Goal: Information Seeking & Learning: Learn about a topic

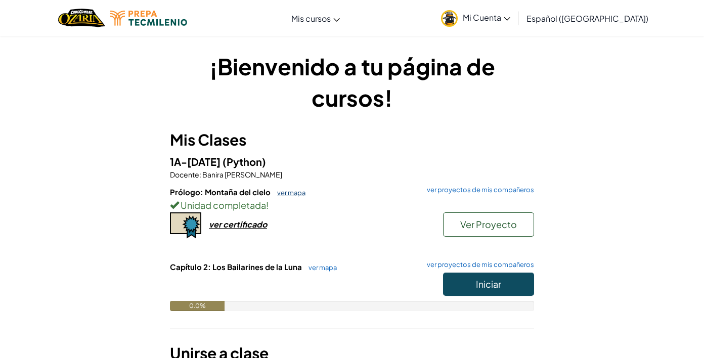
click at [301, 193] on link "ver mapa" at bounding box center [288, 193] width 33 height 8
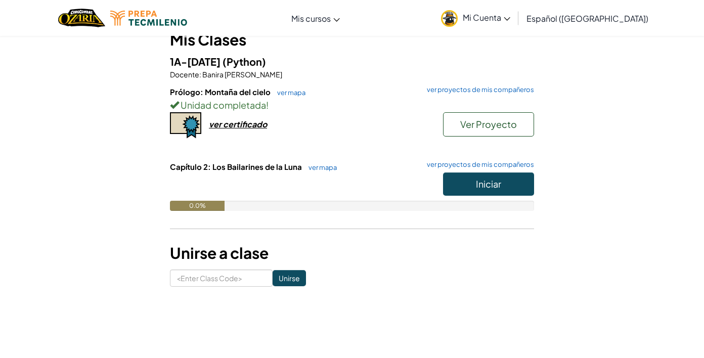
scroll to position [101, 0]
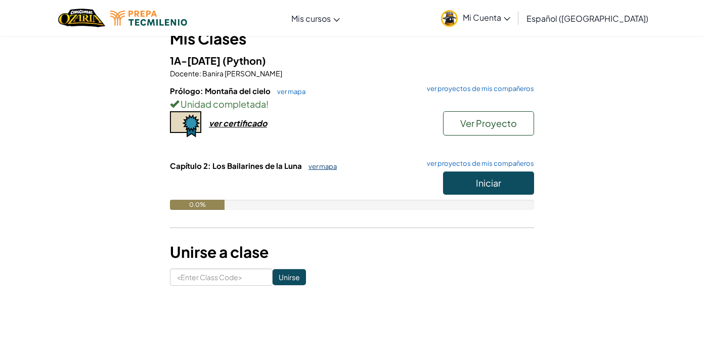
click at [321, 168] on link "ver mapa" at bounding box center [320, 166] width 33 height 8
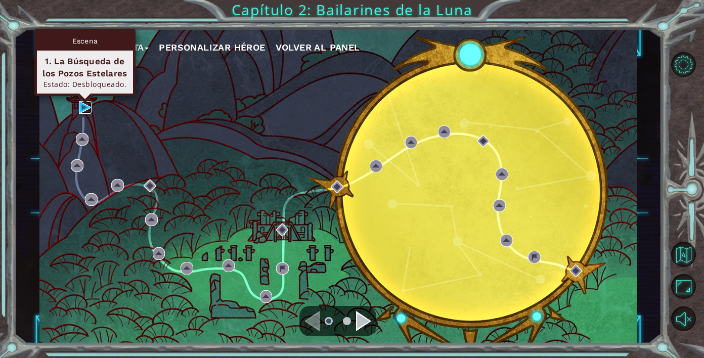
click at [80, 109] on img at bounding box center [85, 107] width 13 height 13
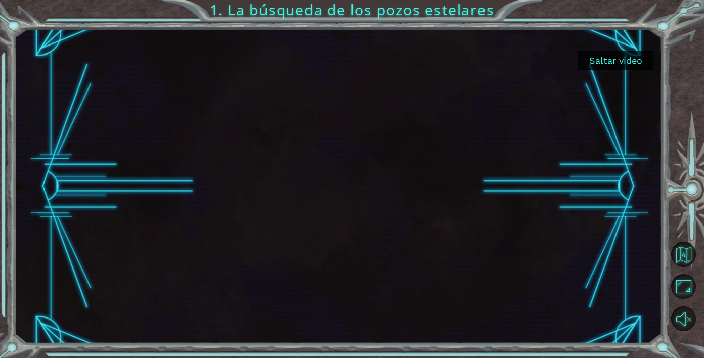
click at [634, 58] on button "Saltar video" at bounding box center [616, 61] width 76 height 20
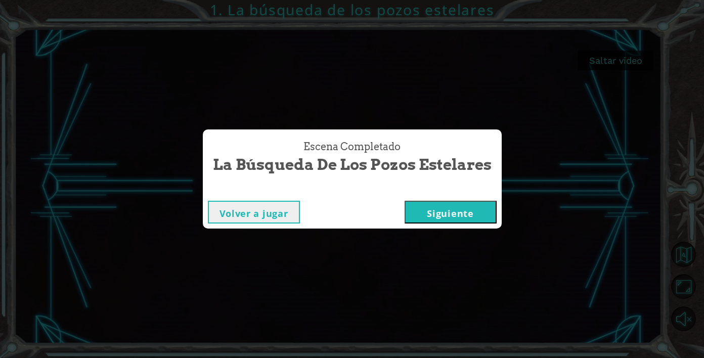
click at [426, 213] on button "Siguiente" at bounding box center [451, 212] width 92 height 23
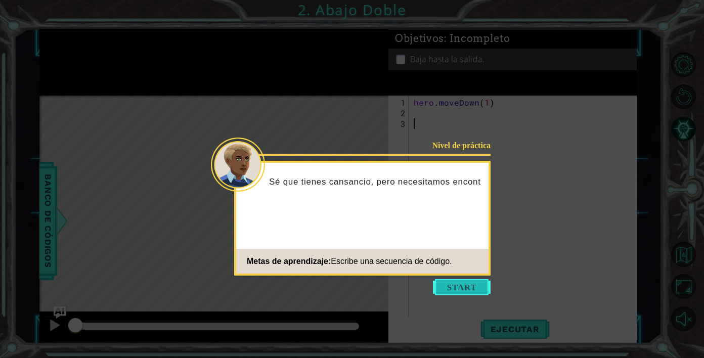
click at [478, 281] on button "Start" at bounding box center [462, 287] width 58 height 16
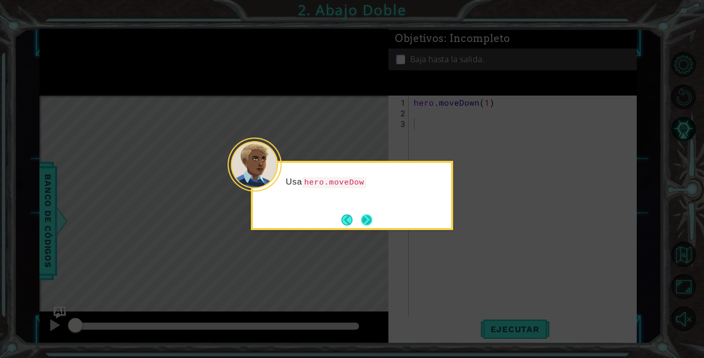
click at [368, 214] on button "Next" at bounding box center [367, 220] width 12 height 12
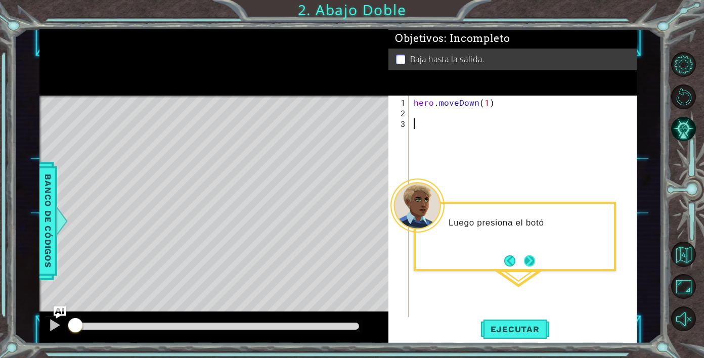
click at [525, 258] on button "Next" at bounding box center [530, 261] width 12 height 12
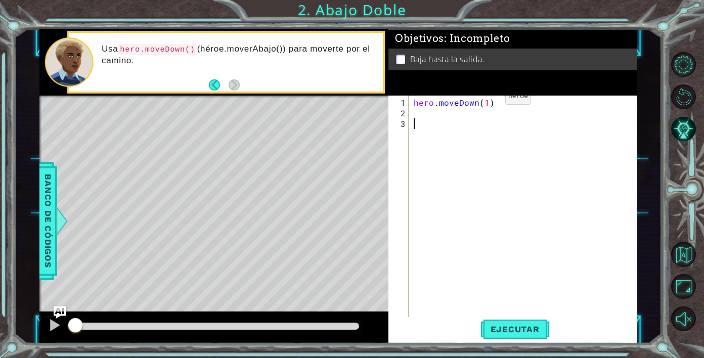
click at [488, 101] on div "hero . moveDown ( 1 )" at bounding box center [526, 219] width 228 height 244
type textarea "hero.moveDown(2)"
click at [544, 330] on span "Ejecutar" at bounding box center [515, 329] width 69 height 10
click at [532, 330] on span "Ejecutar" at bounding box center [515, 329] width 69 height 10
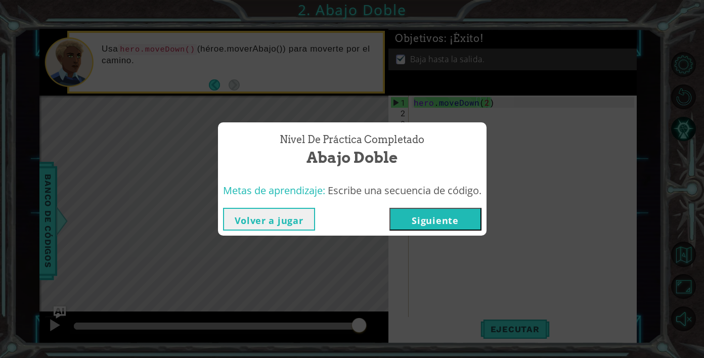
click at [448, 217] on button "Siguiente" at bounding box center [436, 219] width 92 height 23
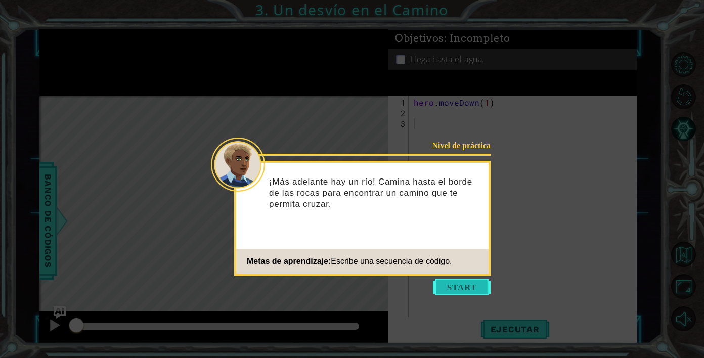
click at [448, 281] on button "Start" at bounding box center [462, 287] width 58 height 16
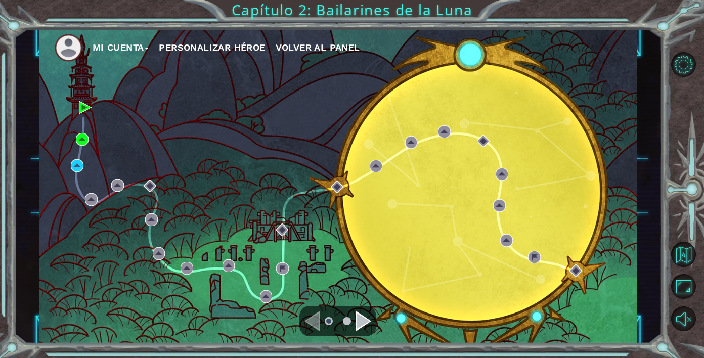
click at [308, 314] on div "Navigate to the previous page" at bounding box center [312, 321] width 15 height 20
click at [310, 322] on div "Navigate to the previous page" at bounding box center [312, 321] width 15 height 20
click at [327, 319] on li at bounding box center [329, 321] width 8 height 8
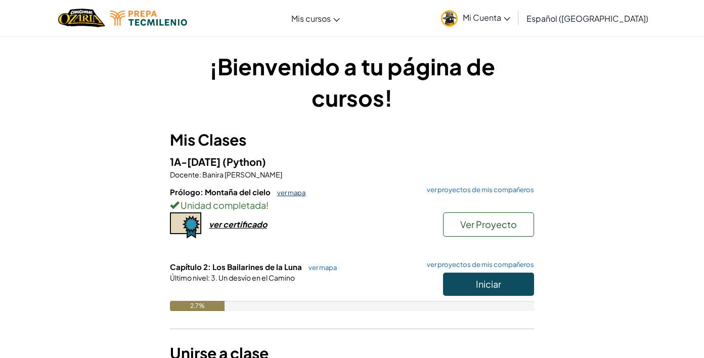
click at [294, 193] on link "ver mapa" at bounding box center [288, 193] width 33 height 8
click at [287, 196] on link "ver mapa" at bounding box center [288, 193] width 33 height 8
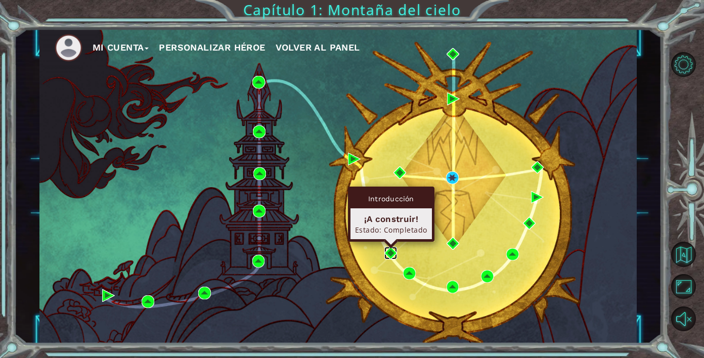
click at [391, 255] on img at bounding box center [390, 253] width 13 height 13
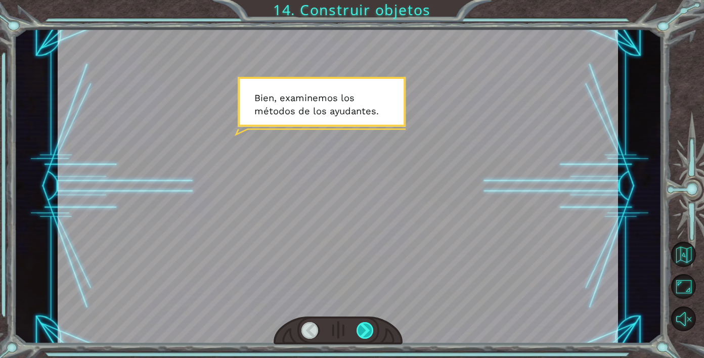
click at [365, 326] on div at bounding box center [366, 330] width 18 height 17
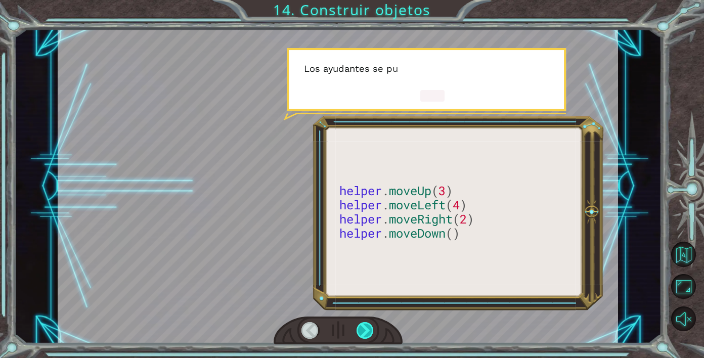
click at [365, 326] on div at bounding box center [366, 330] width 18 height 17
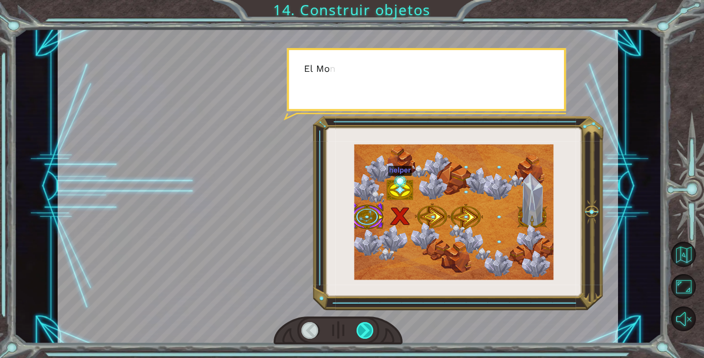
click at [365, 326] on div at bounding box center [366, 330] width 18 height 17
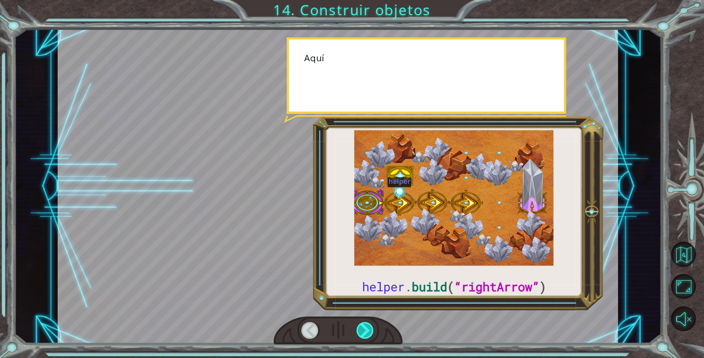
click at [365, 326] on div at bounding box center [366, 330] width 18 height 17
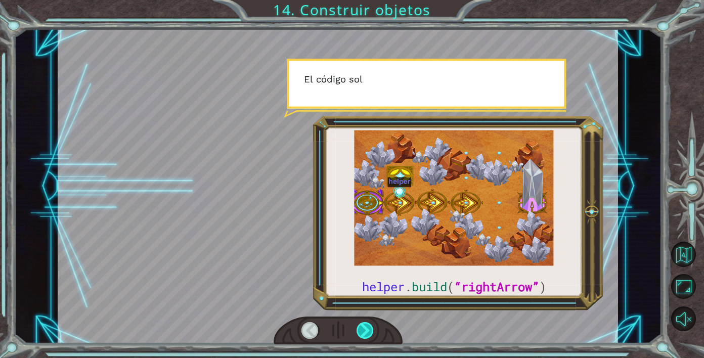
click at [365, 326] on div at bounding box center [366, 330] width 18 height 17
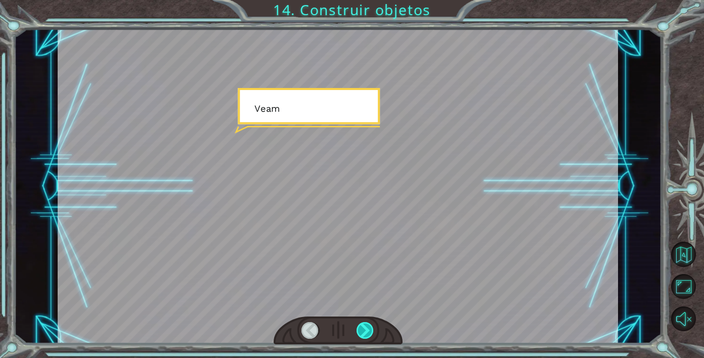
click at [365, 326] on div at bounding box center [366, 330] width 18 height 17
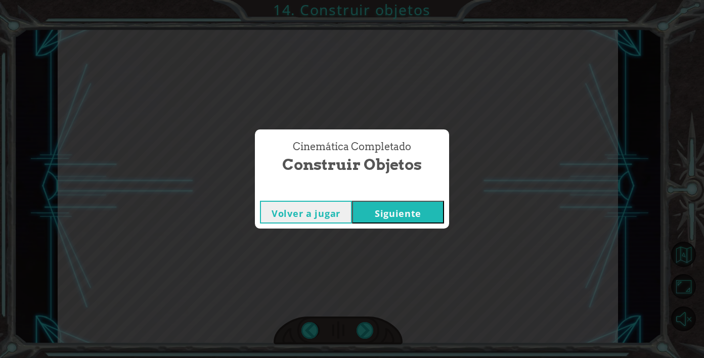
click at [384, 220] on button "Siguiente" at bounding box center [398, 212] width 92 height 23
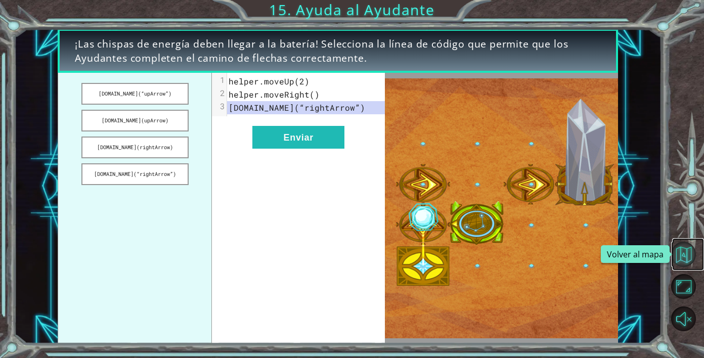
click at [691, 248] on button "Volver al mapa" at bounding box center [683, 254] width 25 height 25
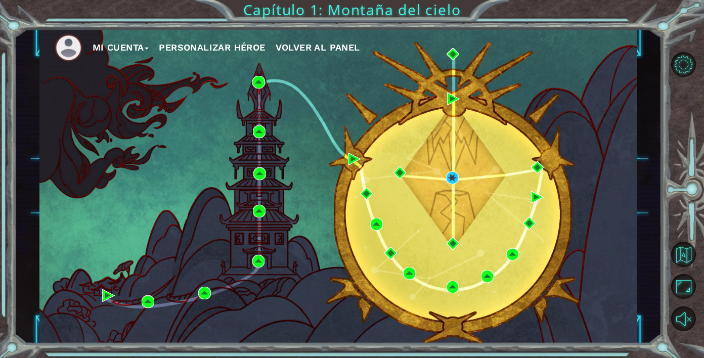
click at [317, 48] on span "Volver al panel" at bounding box center [318, 47] width 84 height 11
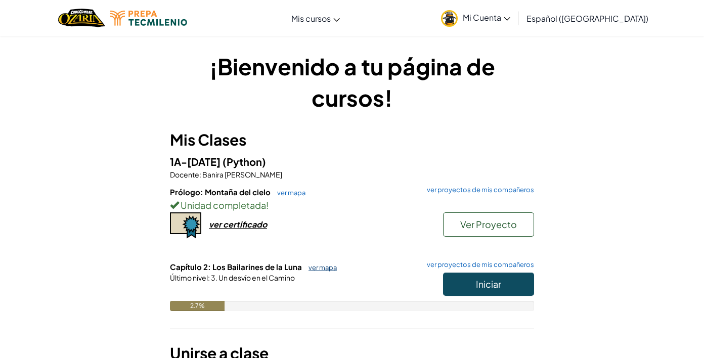
click at [326, 267] on link "ver mapa" at bounding box center [320, 268] width 33 height 8
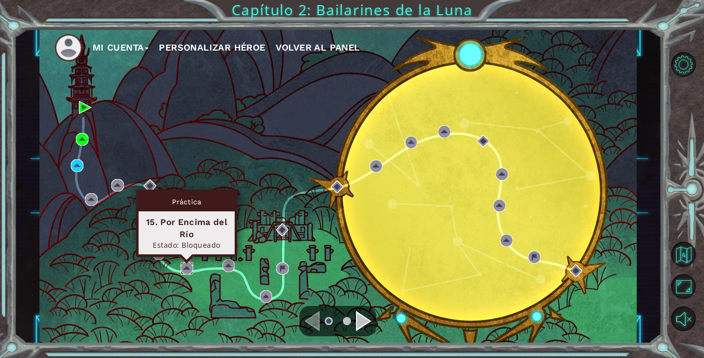
click at [185, 263] on img at bounding box center [187, 268] width 13 height 13
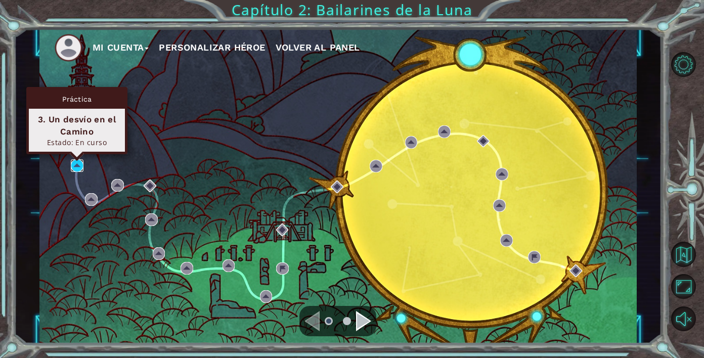
click at [80, 166] on img at bounding box center [77, 165] width 13 height 13
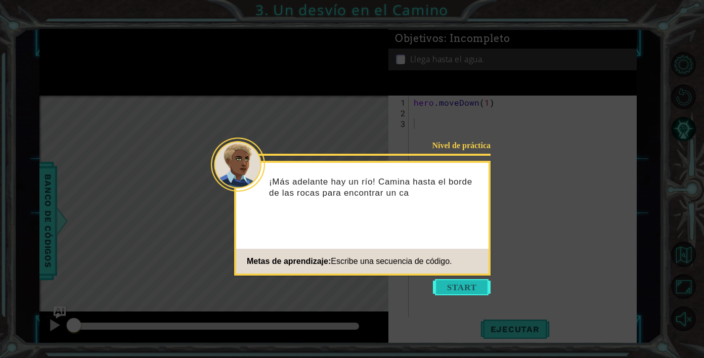
click at [452, 292] on button "Start" at bounding box center [462, 287] width 58 height 16
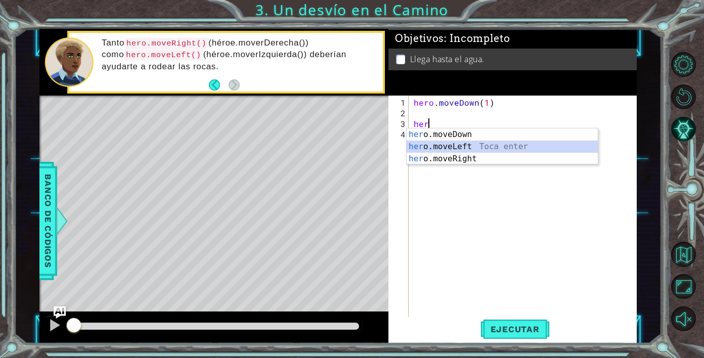
click at [469, 148] on div "her o.moveDown Toca enter her o.moveLeft [PERSON_NAME] enter her o.moveRight To…" at bounding box center [502, 158] width 191 height 61
type textarea "hero.moveLeft(1)"
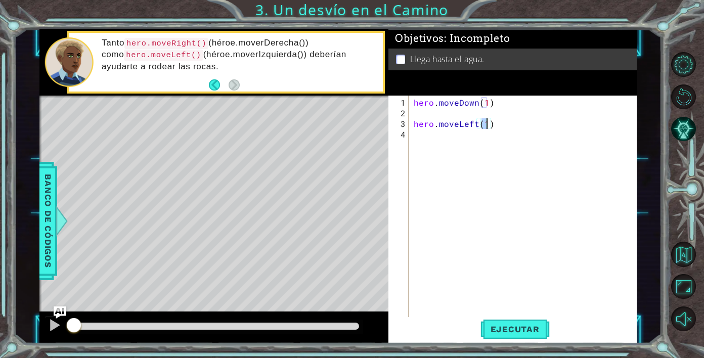
click at [460, 142] on div "hero . moveDown ( 1 ) hero . moveLeft ( 1 )" at bounding box center [526, 219] width 228 height 244
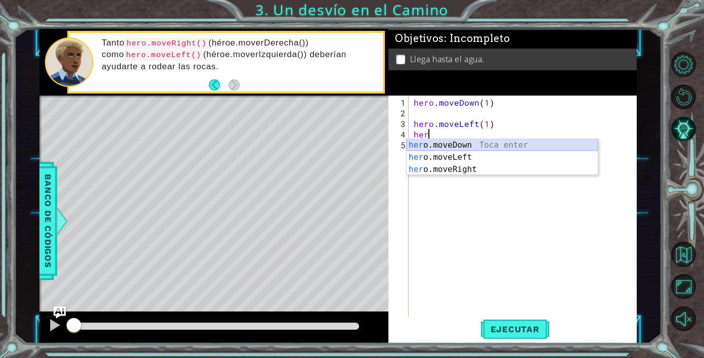
click at [470, 143] on div "her o.moveDown Toca enter her o.moveLeft [PERSON_NAME] enter her o.moveRight To…" at bounding box center [502, 169] width 191 height 61
type textarea "hero.moveDown(1)"
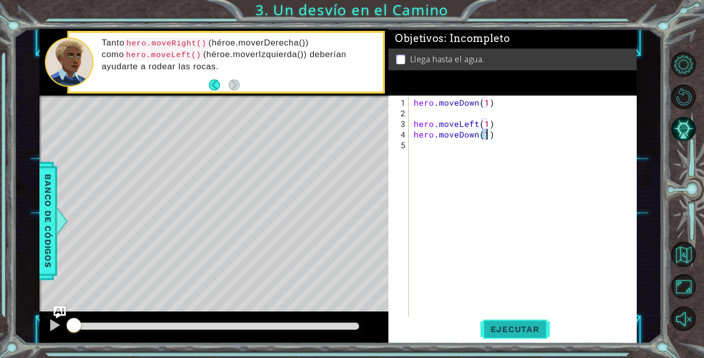
click at [505, 326] on span "Ejecutar" at bounding box center [515, 329] width 69 height 10
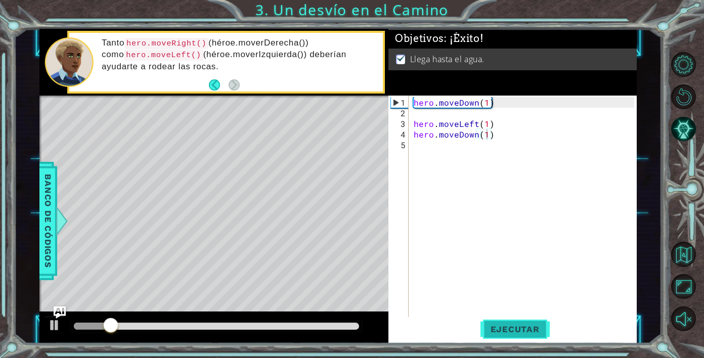
click at [505, 326] on span "Ejecutar" at bounding box center [515, 329] width 69 height 10
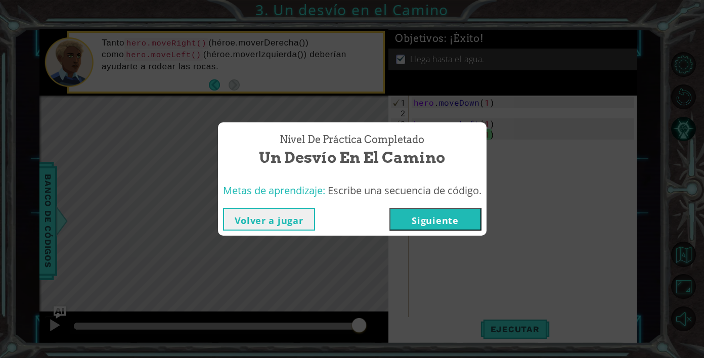
click at [432, 222] on button "Siguiente" at bounding box center [436, 219] width 92 height 23
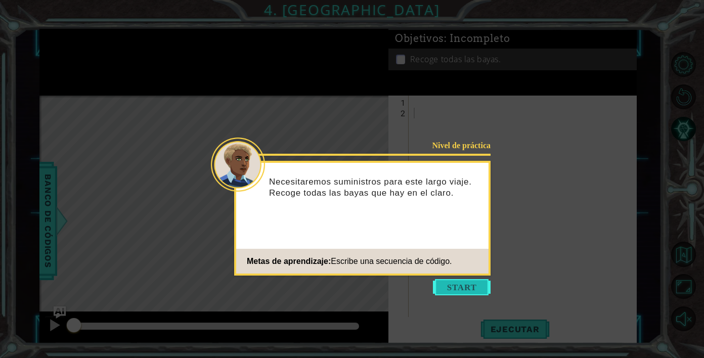
click at [467, 287] on button "Start" at bounding box center [462, 287] width 58 height 16
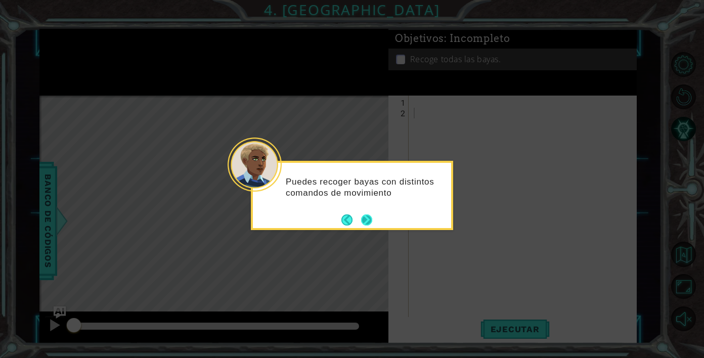
click at [366, 218] on button "Next" at bounding box center [366, 219] width 11 height 11
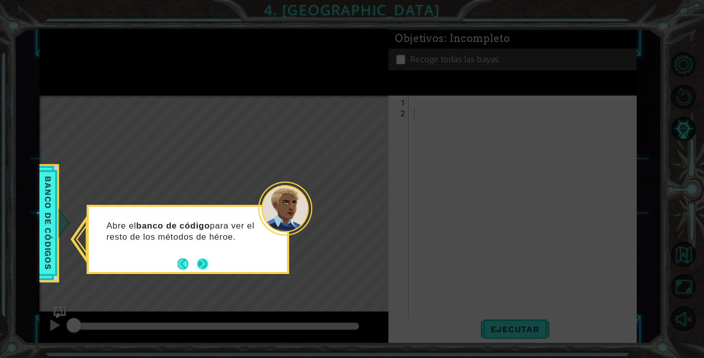
click at [200, 265] on button "Next" at bounding box center [202, 263] width 11 height 11
click at [200, 265] on button "Next" at bounding box center [203, 264] width 12 height 12
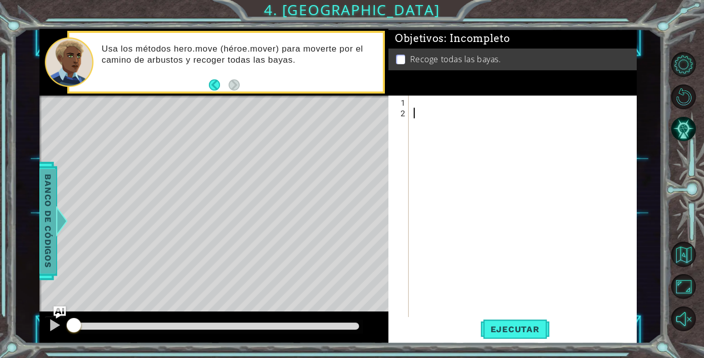
click at [51, 195] on span "Banco de códigos" at bounding box center [48, 221] width 16 height 105
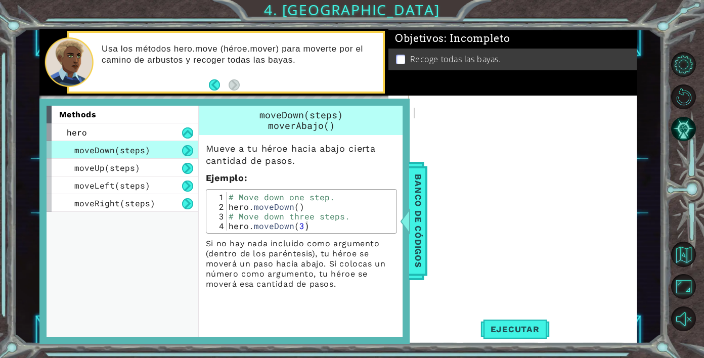
click at [140, 123] on div "methods" at bounding box center [123, 115] width 152 height 18
click at [128, 116] on div "methods" at bounding box center [123, 115] width 152 height 18
click at [185, 134] on button at bounding box center [187, 132] width 11 height 11
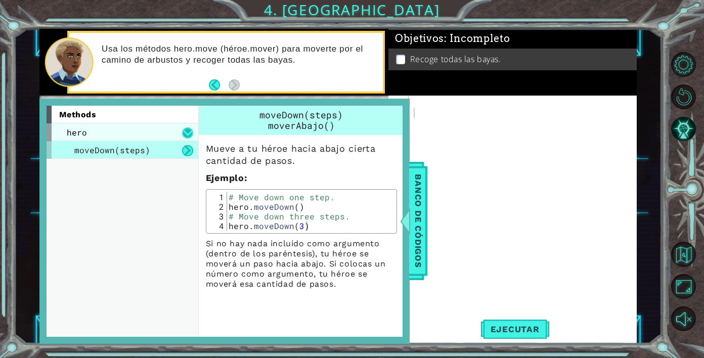
click at [185, 134] on button at bounding box center [187, 132] width 11 height 11
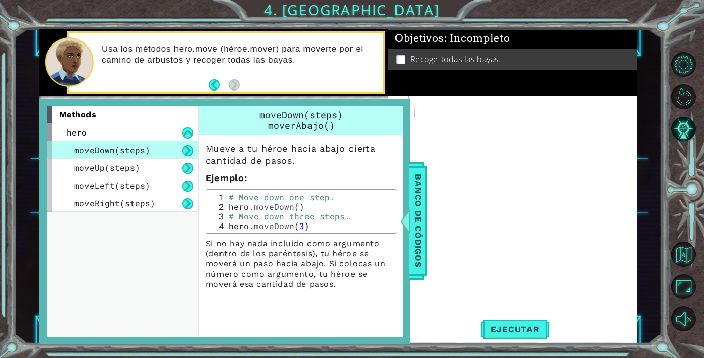
click at [184, 148] on button at bounding box center [187, 150] width 11 height 11
click at [185, 149] on button at bounding box center [187, 150] width 11 height 11
click at [188, 151] on button at bounding box center [187, 150] width 11 height 11
click at [190, 171] on button at bounding box center [187, 168] width 11 height 11
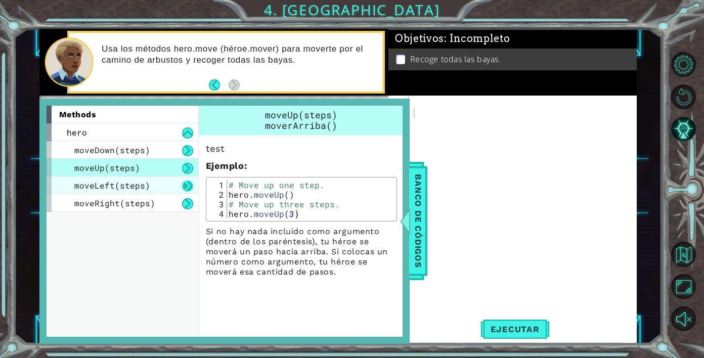
click at [189, 182] on button at bounding box center [187, 186] width 11 height 11
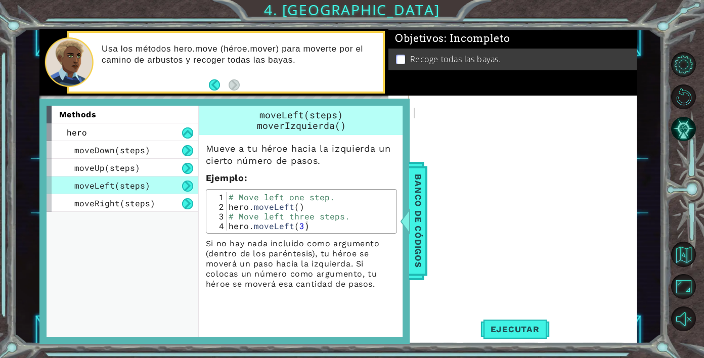
click at [188, 193] on div "moveLeft(steps)" at bounding box center [123, 186] width 152 height 18
click at [212, 83] on button "Back" at bounding box center [219, 84] width 20 height 11
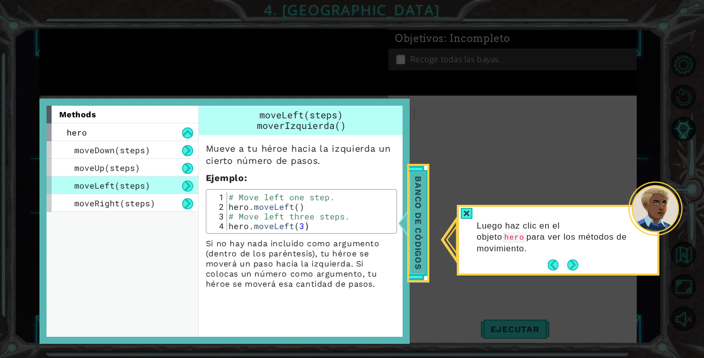
click at [420, 215] on span "Banco de códigos" at bounding box center [418, 223] width 16 height 101
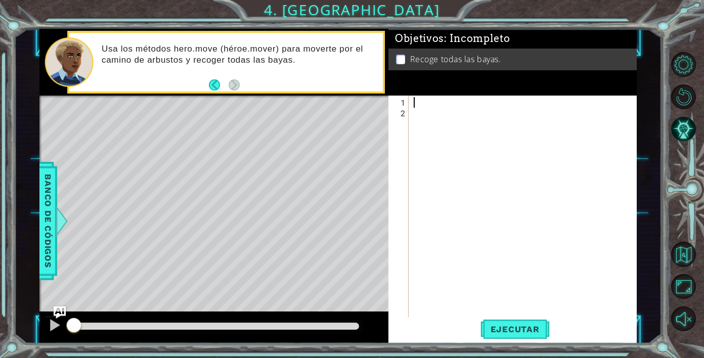
click at [421, 102] on div at bounding box center [526, 219] width 228 height 244
click at [418, 116] on div at bounding box center [526, 219] width 228 height 244
click at [418, 107] on div at bounding box center [526, 219] width 228 height 244
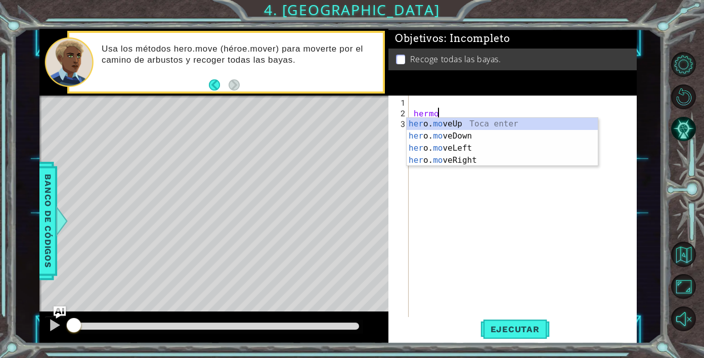
scroll to position [0, 1]
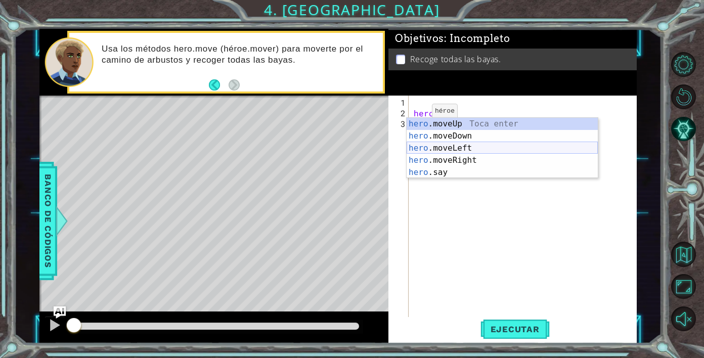
click at [453, 145] on div "hero .moveUp Toca enter hero .moveDown Toca enter hero .moveLeft Toca enter her…" at bounding box center [502, 160] width 191 height 85
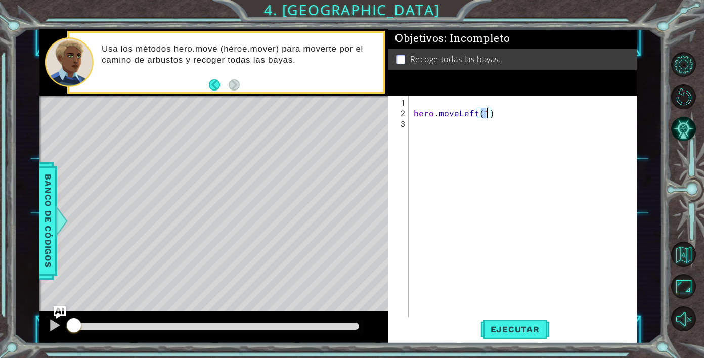
scroll to position [0, 5]
type textarea "hero.moveLeft(2)"
click at [512, 332] on span "Ejecutar" at bounding box center [515, 329] width 69 height 10
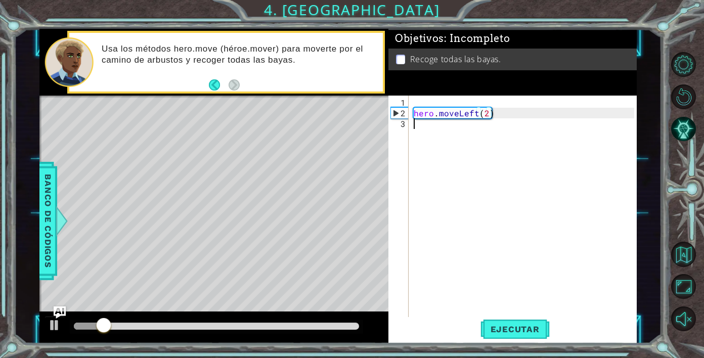
click at [441, 132] on div "hero . moveLeft ( 2 )" at bounding box center [526, 219] width 228 height 244
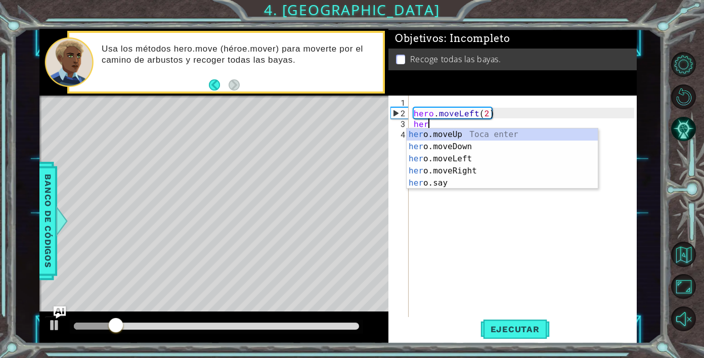
scroll to position [0, 1]
click at [452, 148] on div "hero. moveUp Toca enter hero. moveDown Toca enter hero. moveLeft Toca enter her…" at bounding box center [502, 170] width 191 height 85
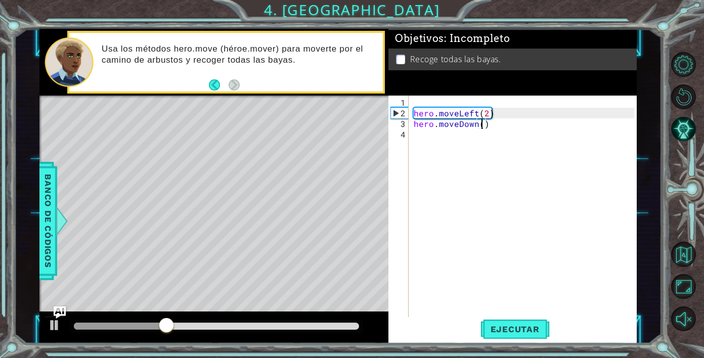
type textarea "hero.moveDown(2)"
click at [439, 140] on div "hero . moveLeft ( 2 ) hero . moveDown ( 2 )" at bounding box center [526, 219] width 228 height 244
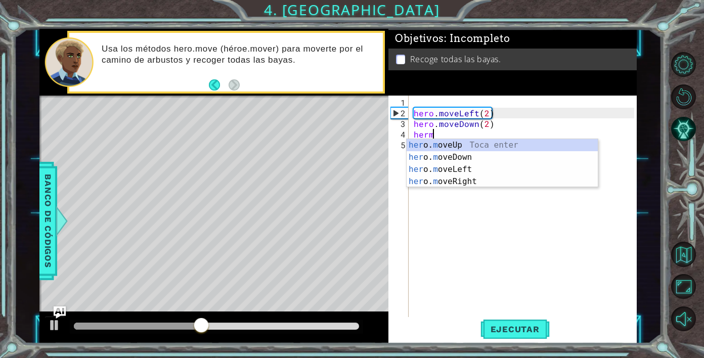
scroll to position [0, 1]
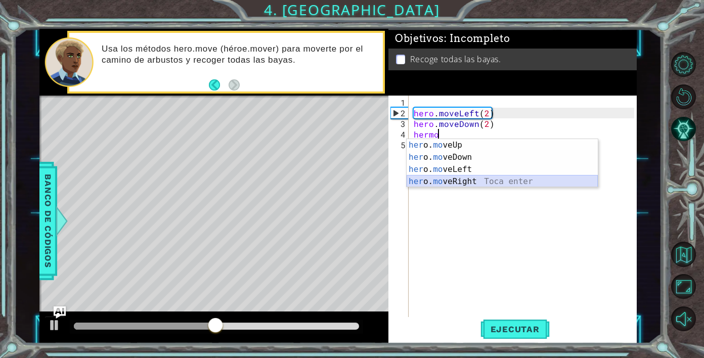
drag, startPoint x: 450, startPoint y: 154, endPoint x: 458, endPoint y: 180, distance: 27.0
click at [458, 180] on div "her o. mo veUp Toca enter her o. mo veDown Toca enter her o. mo veLeft Toca ent…" at bounding box center [502, 175] width 191 height 73
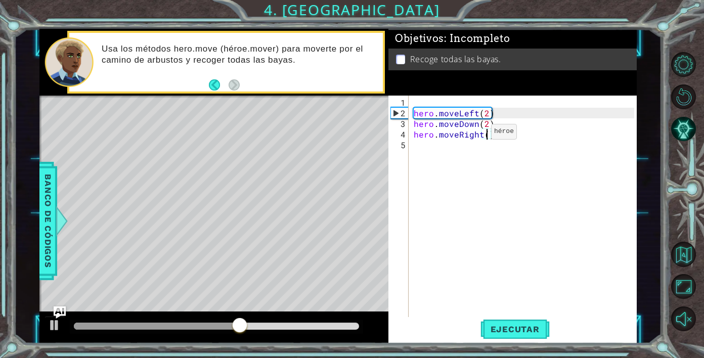
type textarea "hero.moveRight(2)"
click at [457, 150] on div "hero . moveLeft ( 2 ) hero . moveDown ( 2 ) hero . moveRight ( 2 )" at bounding box center [526, 219] width 228 height 244
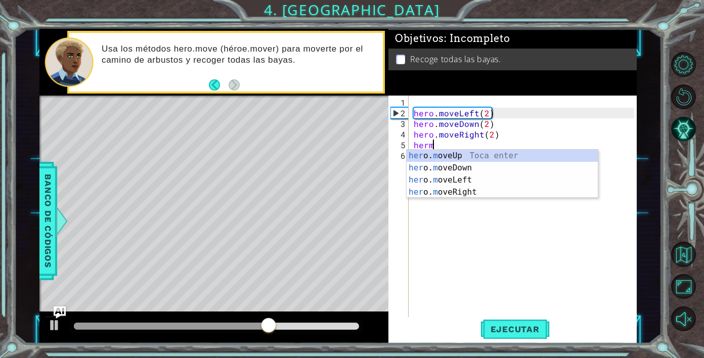
scroll to position [0, 1]
click at [448, 155] on div "her o. m oveUp Toca enter her o. m oveDown Toca enter her o. m oveLeft [PERSON_…" at bounding box center [502, 186] width 191 height 73
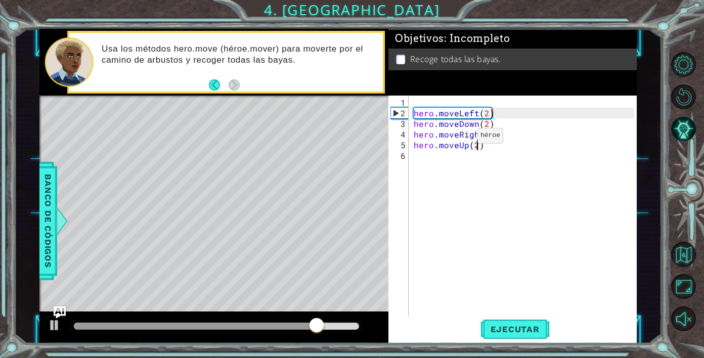
scroll to position [0, 4]
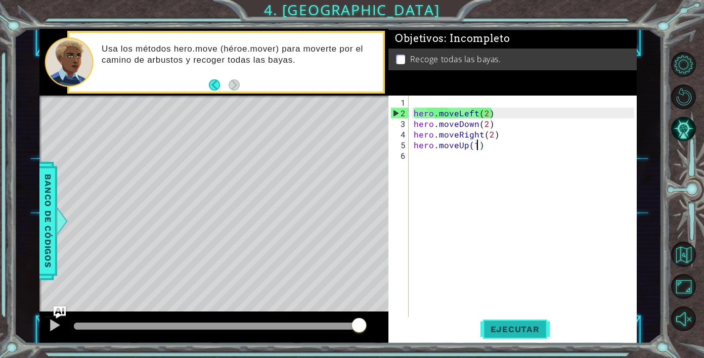
type textarea "hero.moveUp(1)"
click at [517, 323] on button "Ejecutar" at bounding box center [515, 329] width 69 height 25
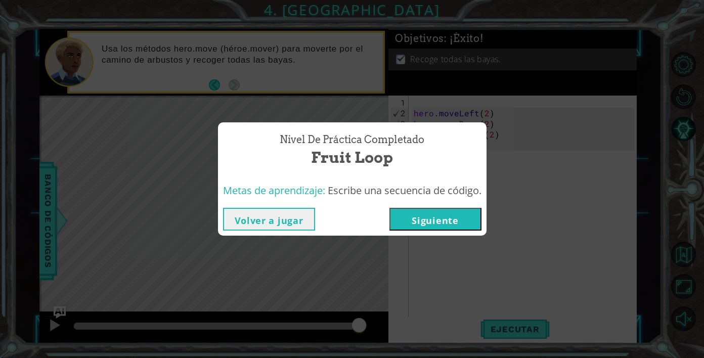
click at [455, 220] on button "Siguiente" at bounding box center [436, 219] width 92 height 23
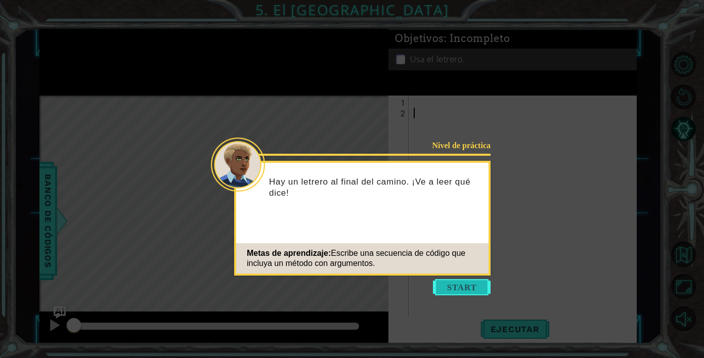
click at [442, 289] on button "Start" at bounding box center [462, 287] width 58 height 16
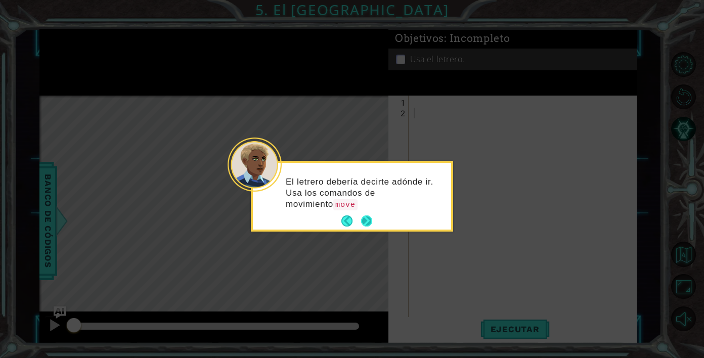
click at [367, 221] on button "Next" at bounding box center [367, 221] width 12 height 12
click at [367, 221] on button "Next" at bounding box center [366, 220] width 11 height 11
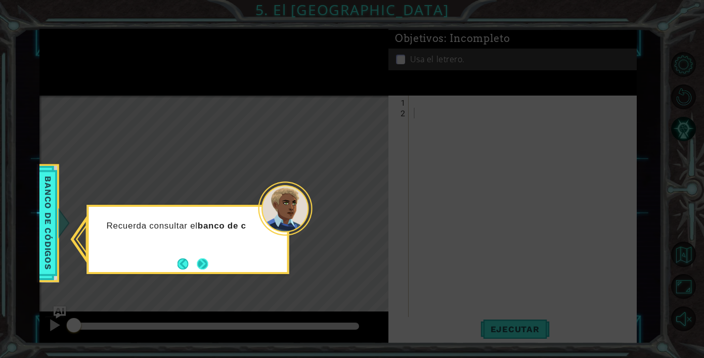
click at [205, 264] on button "Next" at bounding box center [203, 264] width 14 height 14
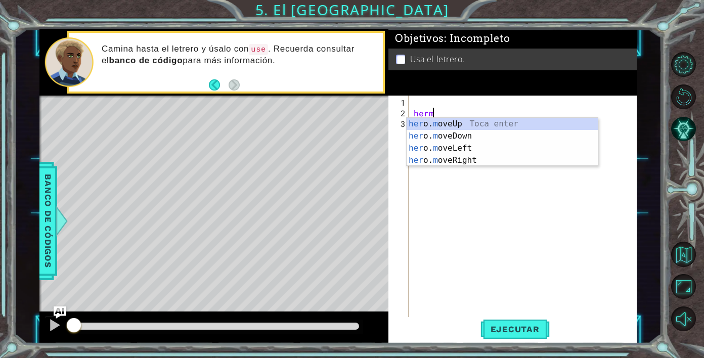
scroll to position [0, 1]
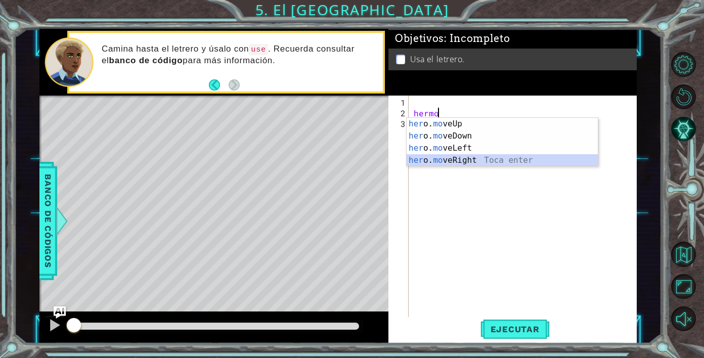
click at [471, 162] on div "her o. mo veUp Toca enter her o. mo veDown Toca enter her o. mo veLeft Toca ent…" at bounding box center [502, 154] width 191 height 73
type textarea "hero.moveRight(1)"
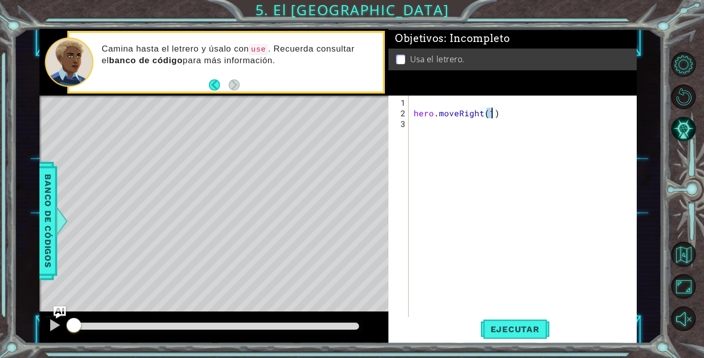
click at [453, 130] on div "hero . moveRight ( 1 )" at bounding box center [526, 219] width 228 height 244
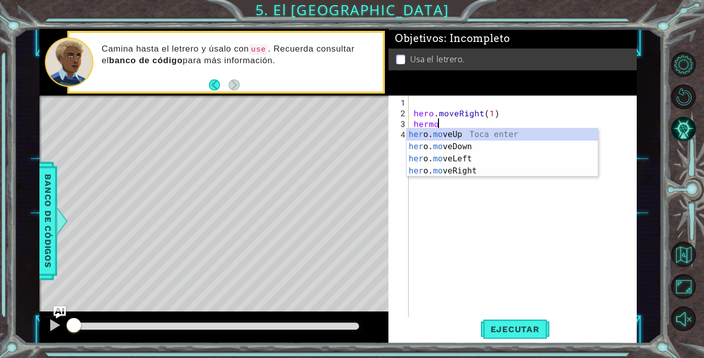
scroll to position [0, 1]
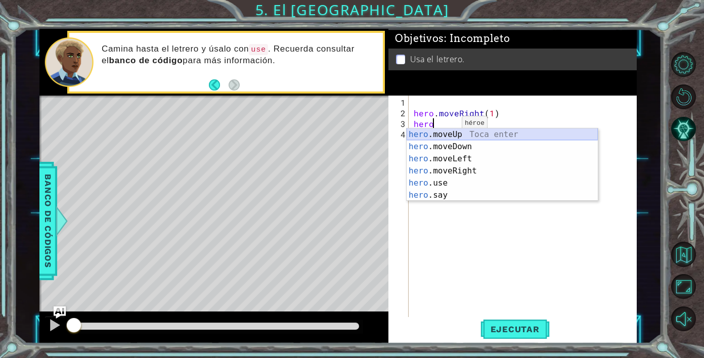
click at [457, 132] on div "hero .moveUp Toca enter hero .moveDown Toca enter hero .moveLeft Toca enter her…" at bounding box center [502, 176] width 191 height 97
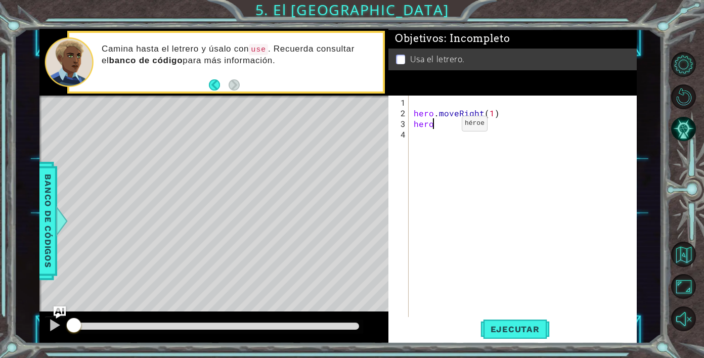
type textarea "hero.moveUp(1)"
click at [427, 128] on div "hero . moveRight ( 1 ) hero . moveUp ( 1 )" at bounding box center [526, 219] width 228 height 244
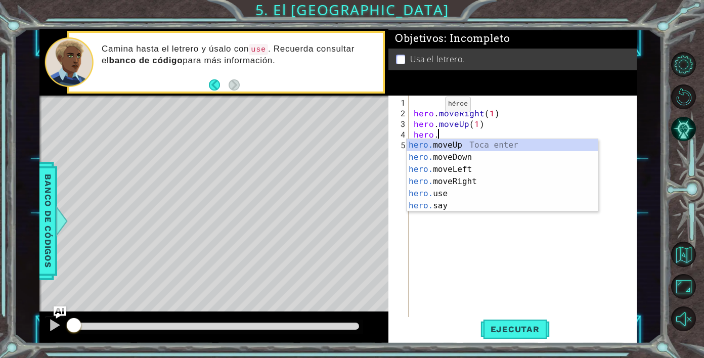
scroll to position [0, 1]
click at [461, 169] on div "hero. moveUp Toca enter hero. moveDown Toca enter hero. moveLeft Toca enter her…" at bounding box center [502, 187] width 191 height 97
type textarea "hero.moveLeft(1)"
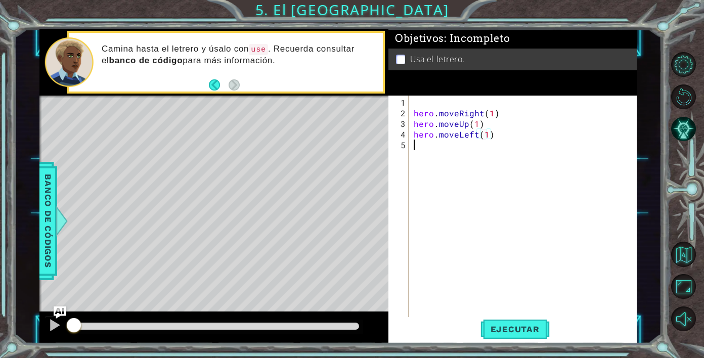
click at [450, 147] on div "hero . moveRight ( 1 ) hero . moveUp ( 1 ) hero . moveLeft ( 1 )" at bounding box center [526, 219] width 228 height 244
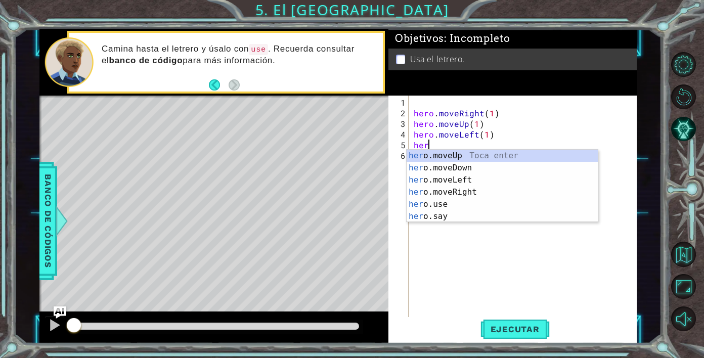
scroll to position [0, 1]
click at [448, 158] on div "hero .moveUp Toca enter hero .moveDown Toca enter hero .moveLeft Toca enter her…" at bounding box center [502, 198] width 191 height 97
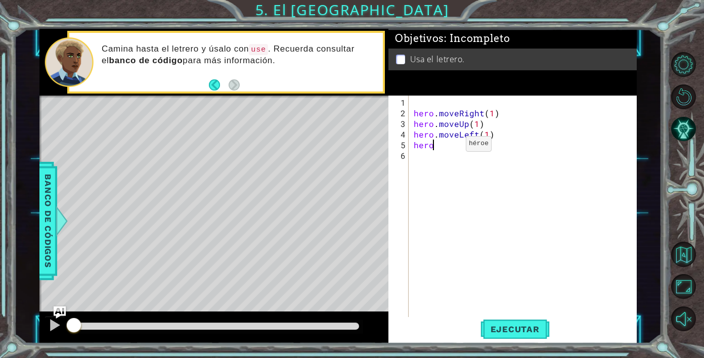
type textarea "hero.moveUp(1)"
drag, startPoint x: 439, startPoint y: 159, endPoint x: 438, endPoint y: 147, distance: 12.2
click at [439, 159] on div "hero . moveRight ( 1 ) hero . moveUp ( 1 ) hero . moveLeft ( 1 ) hero . moveUp …" at bounding box center [526, 219] width 228 height 244
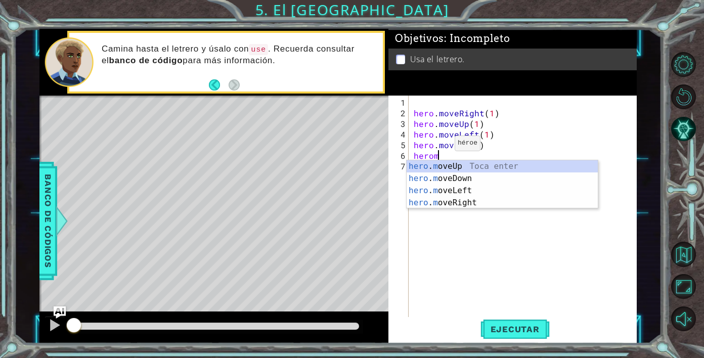
scroll to position [0, 1]
click at [452, 199] on div "hero . m oveUp Toca enter hero . m oveDown Toca enter hero . m oveLeft Toca ent…" at bounding box center [502, 196] width 191 height 73
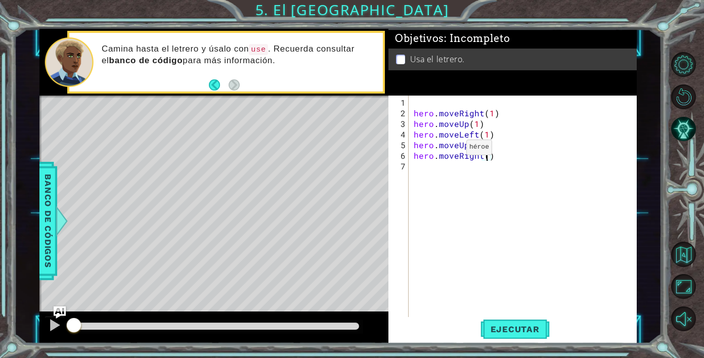
type textarea "hero.moveRight(2)"
click at [460, 175] on div "hero . moveRight ( 1 ) hero . moveUp ( 1 ) hero . moveLeft ( 1 ) hero . moveUp …" at bounding box center [526, 219] width 228 height 244
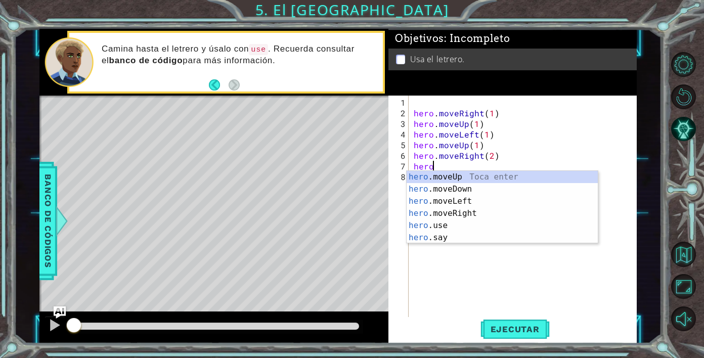
scroll to position [0, 1]
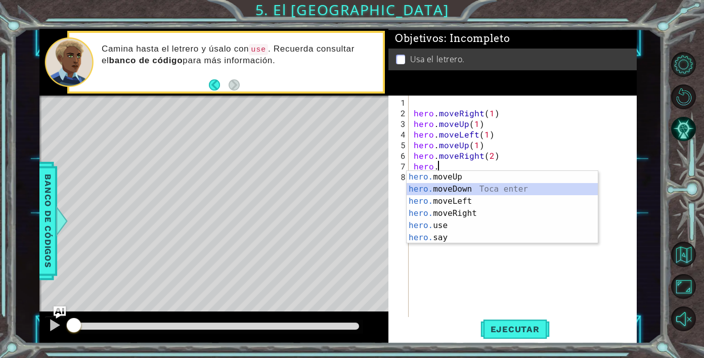
click at [446, 185] on div "hero. moveUp Toca enter hero. moveDown Toca enter hero. moveLeft Toca enter her…" at bounding box center [502, 219] width 191 height 97
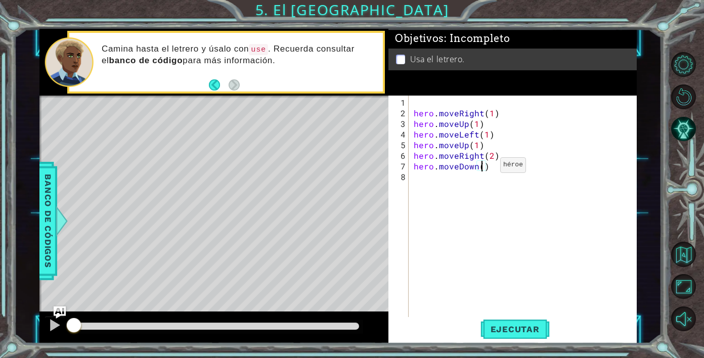
type textarea "hero.moveDown(1)"
click at [467, 174] on div "hero . moveRight ( 1 ) hero . moveUp ( 1 ) hero . moveLeft ( 1 ) hero . moveUp …" at bounding box center [526, 219] width 228 height 244
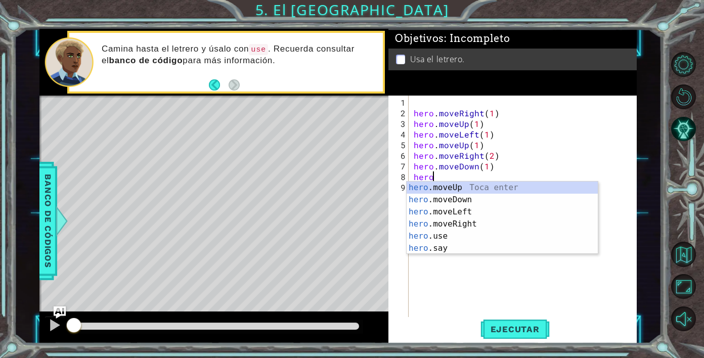
scroll to position [0, 1]
click at [433, 232] on div "hero. moveUp Toca enter hero. moveDown Toca enter hero. moveLeft Toca enter her…" at bounding box center [502, 230] width 191 height 97
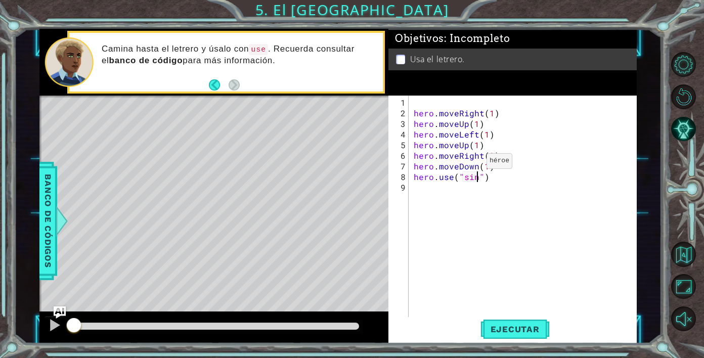
scroll to position [0, 4]
type textarea "hero.use("sign")"
click at [465, 186] on div "hero . moveRight ( 1 ) hero . moveUp ( 1 ) hero . moveLeft ( 1 ) hero . moveUp …" at bounding box center [526, 219] width 228 height 244
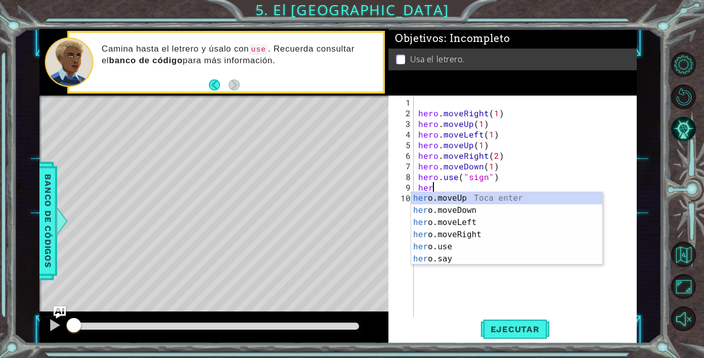
scroll to position [0, 0]
type textarea "h"
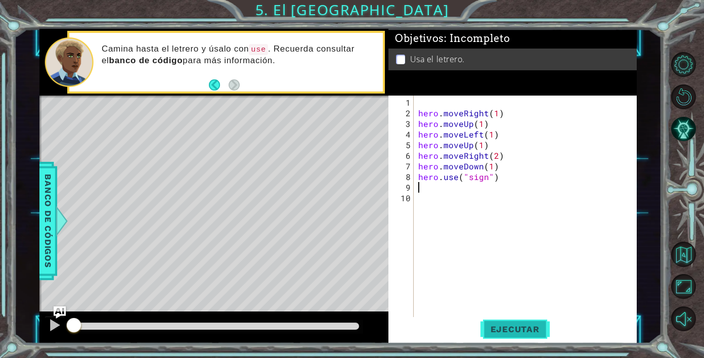
click at [495, 338] on button "Ejecutar" at bounding box center [515, 329] width 69 height 25
click at [494, 335] on button "Ejecutar" at bounding box center [515, 329] width 69 height 25
click at [46, 327] on button at bounding box center [55, 326] width 20 height 21
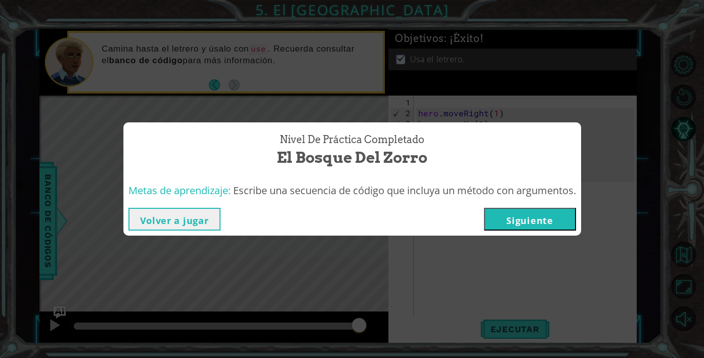
click at [530, 222] on button "Siguiente" at bounding box center [530, 219] width 92 height 23
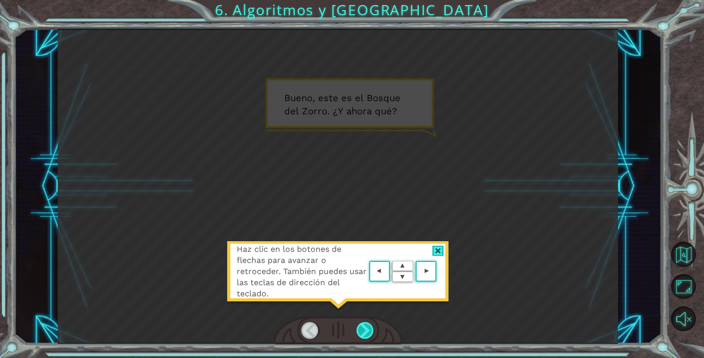
click at [369, 331] on div at bounding box center [366, 330] width 18 height 17
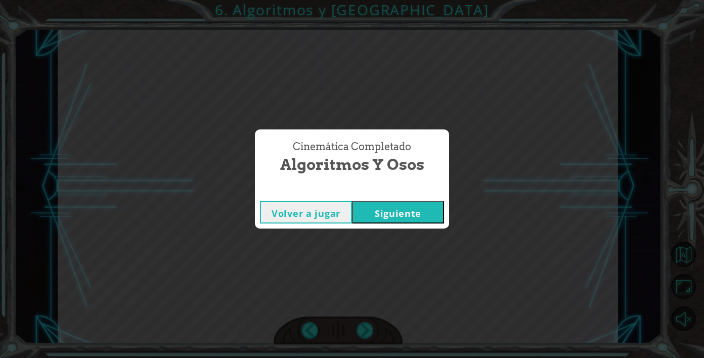
click at [374, 205] on button "Siguiente" at bounding box center [398, 212] width 92 height 23
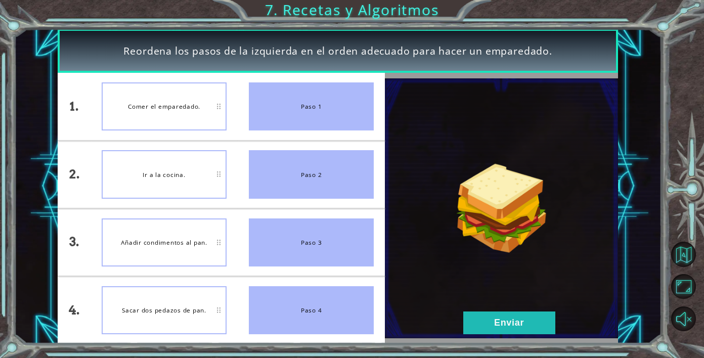
click at [166, 299] on div "Sacar dos pedazos de pan." at bounding box center [164, 310] width 125 height 48
drag, startPoint x: 166, startPoint y: 299, endPoint x: 183, endPoint y: 120, distance: 179.9
click at [184, 120] on ul "Comer el emparedado. Ir a la cocina. Añadir condimentos al pan. Sacar dos pedaz…" at bounding box center [164, 208] width 147 height 271
click at [188, 247] on div "Añadir condimentos al pan." at bounding box center [164, 243] width 125 height 48
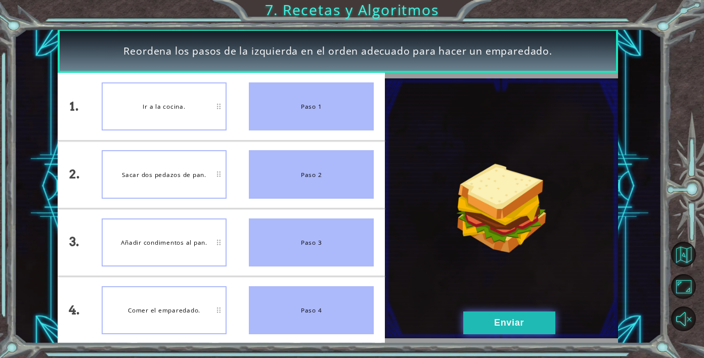
click at [494, 318] on button "Enviar" at bounding box center [509, 323] width 92 height 23
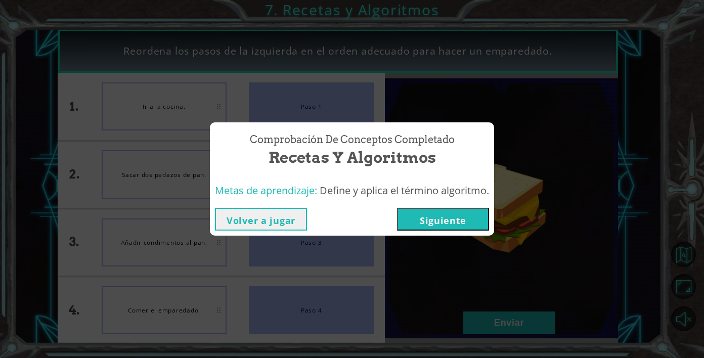
click at [436, 215] on button "Siguiente" at bounding box center [443, 219] width 92 height 23
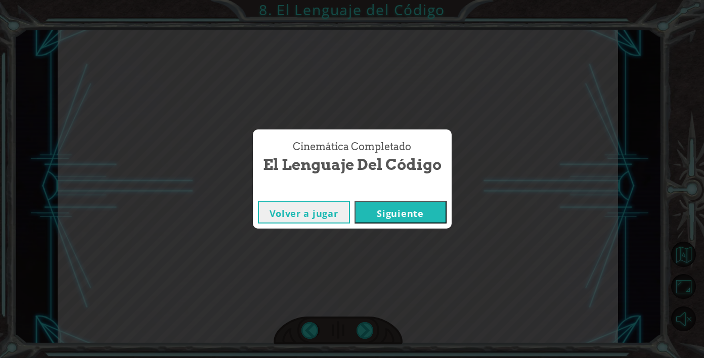
click at [426, 206] on button "Siguiente" at bounding box center [401, 212] width 92 height 23
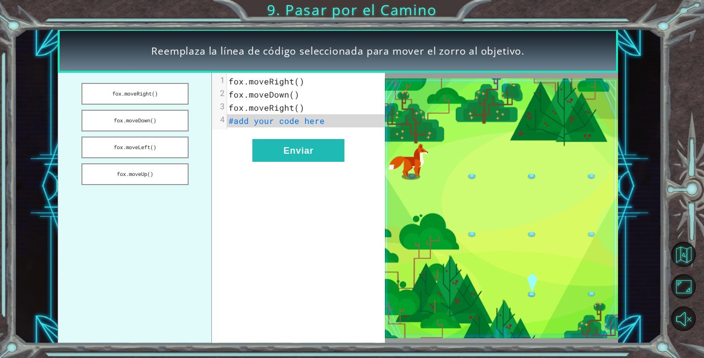
click at [294, 83] on span "fox.moveRight()" at bounding box center [267, 81] width 76 height 11
click at [297, 83] on span "fox.moveRight()" at bounding box center [267, 81] width 76 height 11
click at [156, 95] on button "fox.moveRight()" at bounding box center [134, 94] width 107 height 22
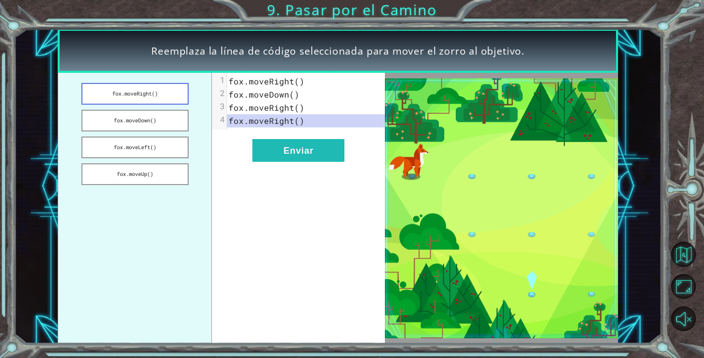
click at [160, 92] on button "fox.moveRight()" at bounding box center [134, 94] width 107 height 22
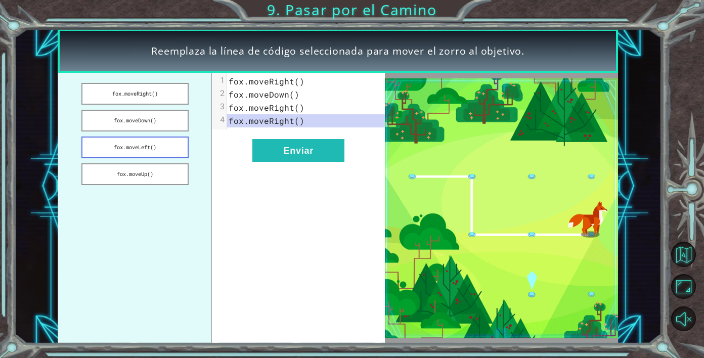
drag, startPoint x: 153, startPoint y: 120, endPoint x: 148, endPoint y: 144, distance: 24.4
click at [148, 144] on ul "[PERSON_NAME].moveRight() [PERSON_NAME].moveDown() [PERSON_NAME].moveLeft() [PE…" at bounding box center [135, 208] width 154 height 271
click at [156, 93] on button "fox.moveRight()" at bounding box center [134, 94] width 107 height 22
click at [297, 86] on span "fox.moveRight()" at bounding box center [267, 81] width 76 height 11
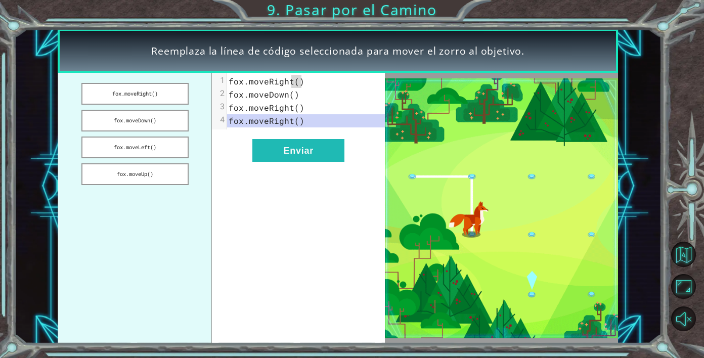
click at [297, 86] on span "fox.moveRight()" at bounding box center [267, 81] width 76 height 11
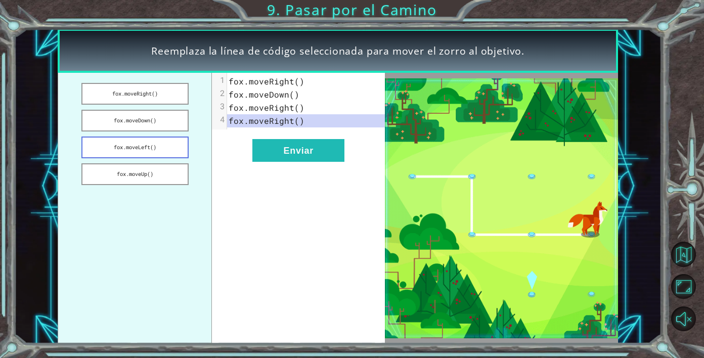
drag, startPoint x: 155, startPoint y: 175, endPoint x: 155, endPoint y: 137, distance: 37.9
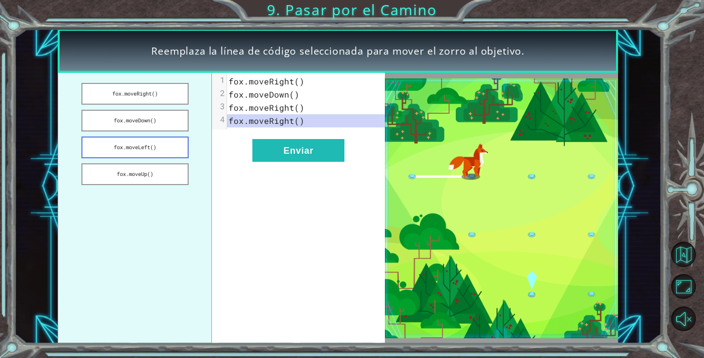
click at [155, 137] on ul "[PERSON_NAME].moveRight() [PERSON_NAME].moveDown() [PERSON_NAME].moveLeft() [PE…" at bounding box center [135, 208] width 154 height 271
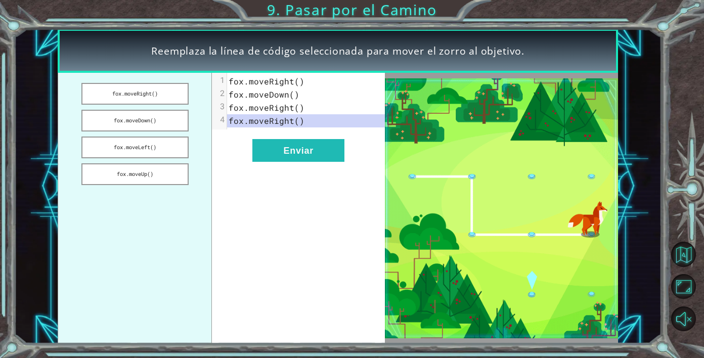
drag, startPoint x: 146, startPoint y: 115, endPoint x: 143, endPoint y: 161, distance: 45.6
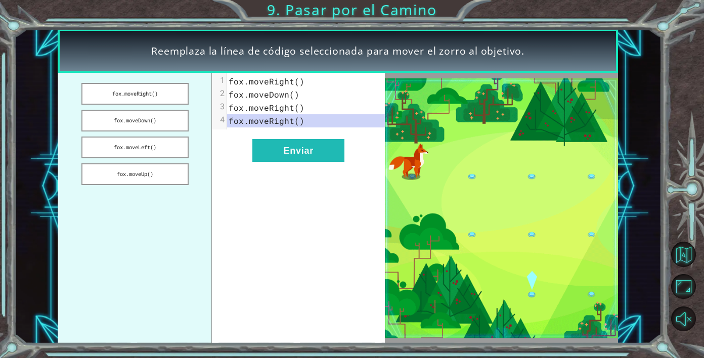
click at [143, 161] on ul "[PERSON_NAME].moveRight() [PERSON_NAME].moveDown() [PERSON_NAME].moveLeft() [PE…" at bounding box center [135, 208] width 154 height 271
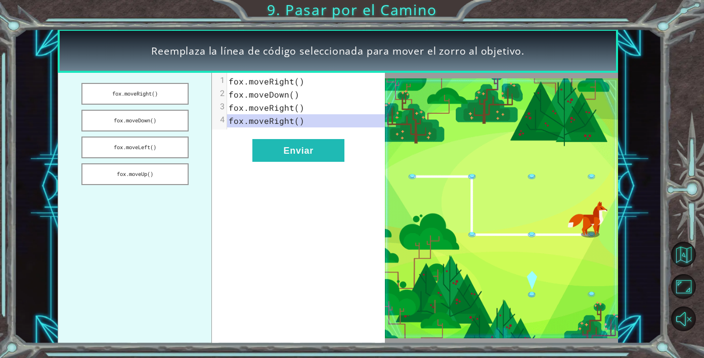
click at [523, 249] on img at bounding box center [501, 208] width 233 height 260
click at [502, 221] on img at bounding box center [501, 208] width 233 height 260
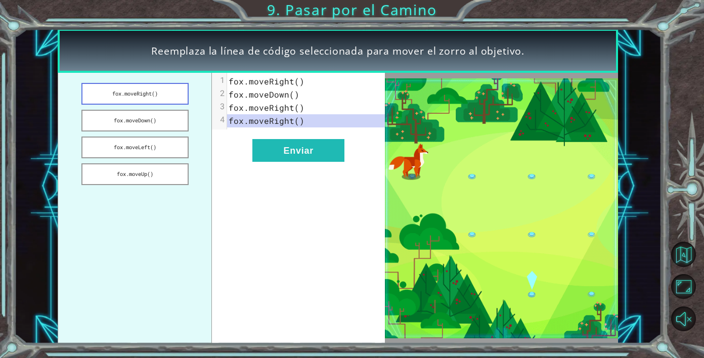
click at [157, 95] on button "fox.moveRight()" at bounding box center [134, 94] width 107 height 22
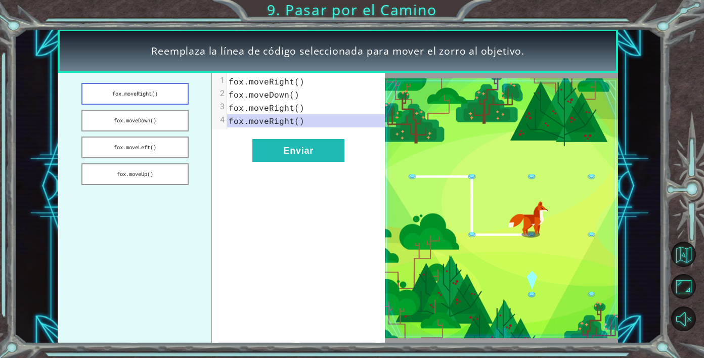
click at [157, 95] on button "fox.moveRight()" at bounding box center [134, 94] width 107 height 22
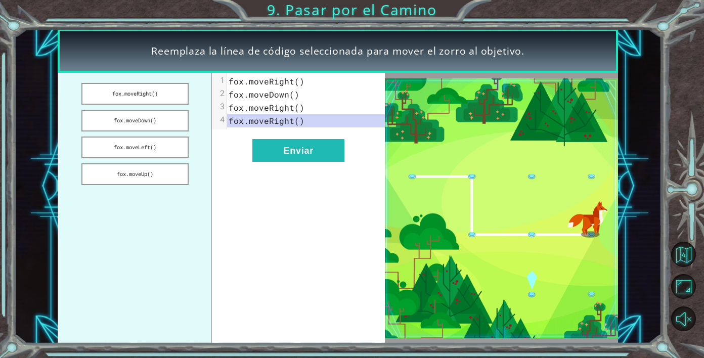
drag, startPoint x: 157, startPoint y: 95, endPoint x: 206, endPoint y: 119, distance: 54.7
click at [206, 119] on ul "[PERSON_NAME].moveRight() [PERSON_NAME].moveDown() [PERSON_NAME].moveLeft() [PE…" at bounding box center [135, 208] width 154 height 271
click at [270, 78] on span "fox.moveRight()" at bounding box center [267, 81] width 76 height 11
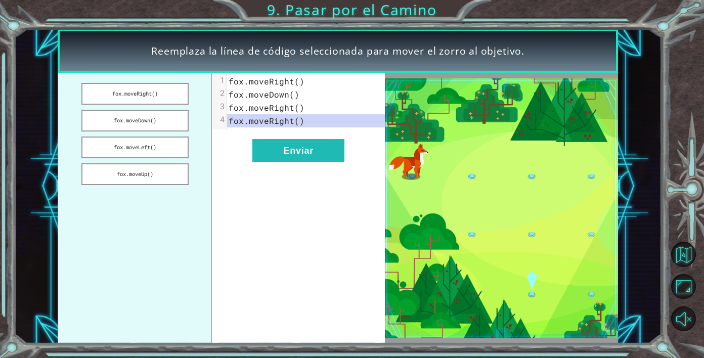
click at [259, 98] on span "fox.moveDown()" at bounding box center [264, 94] width 71 height 11
click at [294, 96] on span "fox.moveDown()" at bounding box center [264, 94] width 71 height 11
click at [140, 172] on button "fox.moveUp()" at bounding box center [134, 174] width 107 height 22
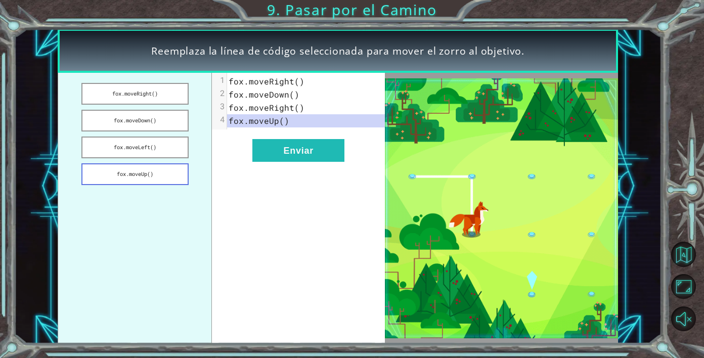
click at [144, 170] on button "fox.moveUp()" at bounding box center [134, 174] width 107 height 22
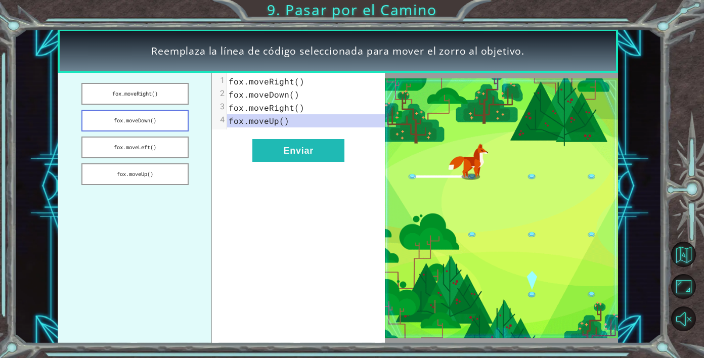
click at [165, 125] on button "fox.moveDown()" at bounding box center [134, 121] width 107 height 22
click at [239, 108] on span "fox.moveRight()" at bounding box center [267, 107] width 76 height 11
click at [227, 108] on div at bounding box center [219, 114] width 15 height 82
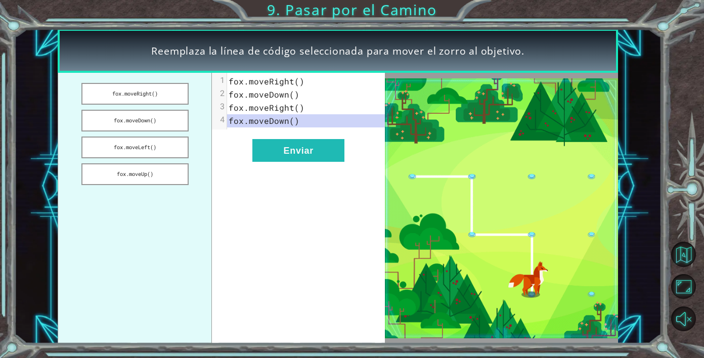
click at [224, 108] on div "3" at bounding box center [219, 106] width 15 height 10
click at [223, 108] on div "3" at bounding box center [219, 106] width 15 height 10
click at [222, 96] on div "2" at bounding box center [219, 93] width 15 height 10
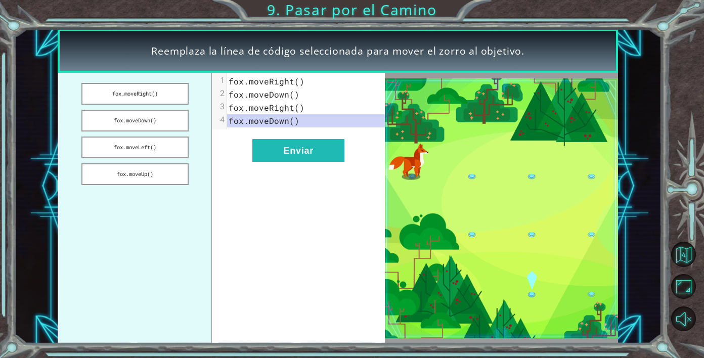
click at [222, 77] on div "1" at bounding box center [219, 80] width 15 height 10
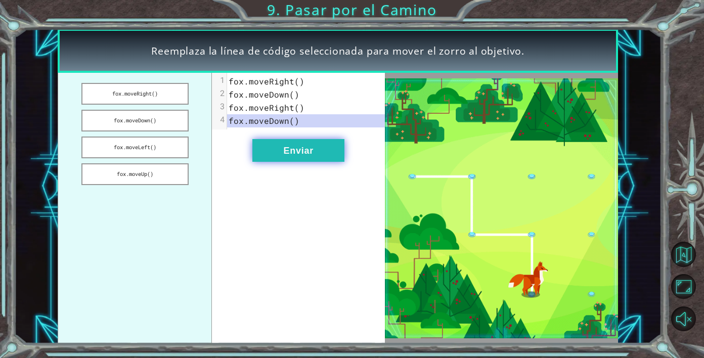
click at [320, 156] on button "Enviar" at bounding box center [298, 150] width 92 height 23
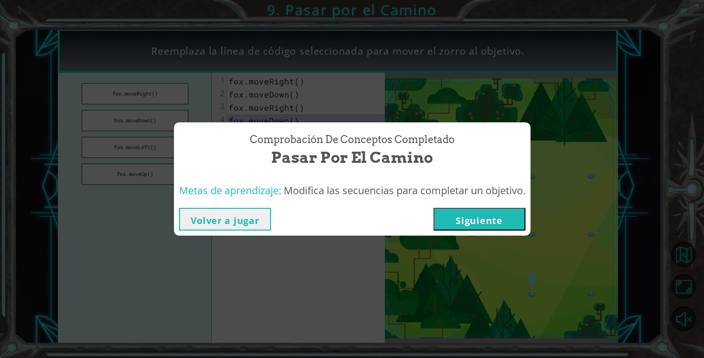
click at [493, 229] on button "Siguiente" at bounding box center [480, 219] width 92 height 23
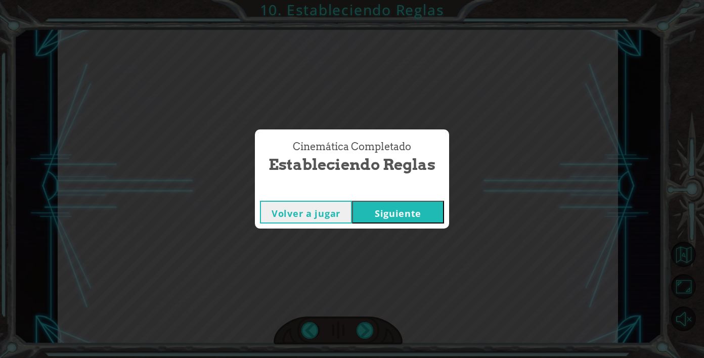
click at [435, 217] on button "Siguiente" at bounding box center [398, 212] width 92 height 23
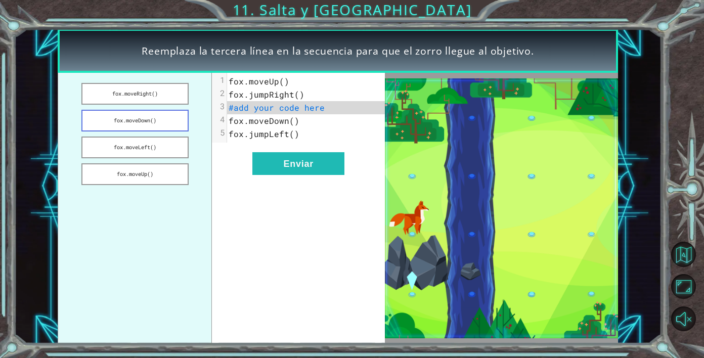
click at [153, 123] on button "fox.moveDown()" at bounding box center [134, 121] width 107 height 22
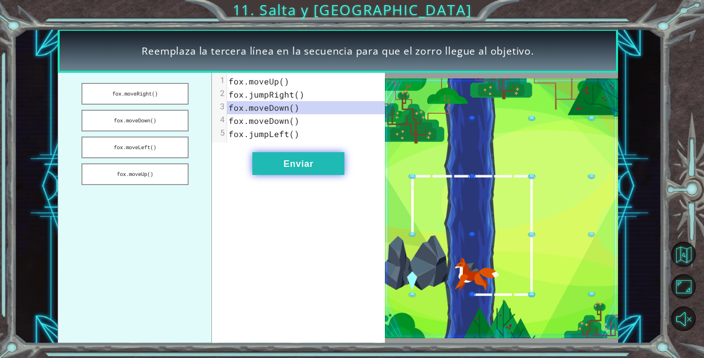
click at [324, 167] on button "Enviar" at bounding box center [298, 163] width 92 height 23
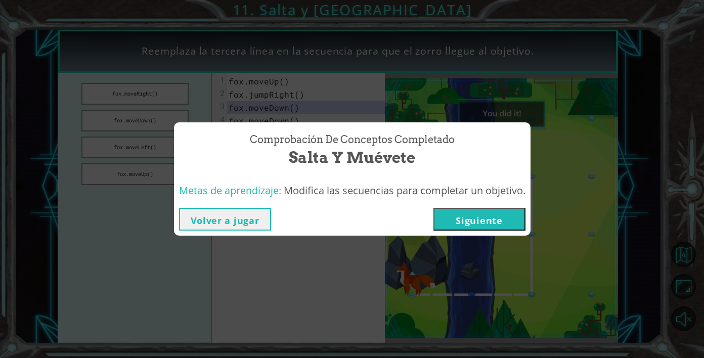
click at [470, 219] on button "Siguiente" at bounding box center [480, 219] width 92 height 23
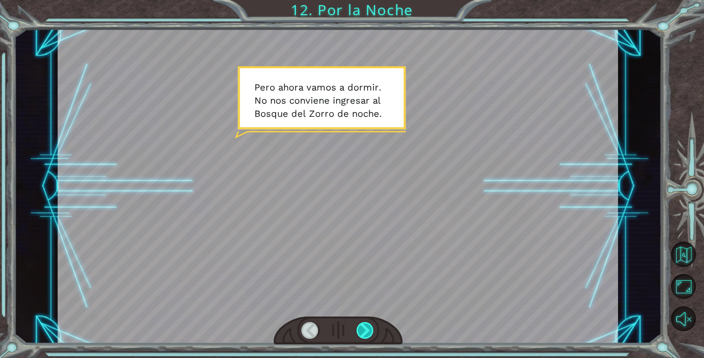
click at [367, 324] on div at bounding box center [366, 330] width 18 height 17
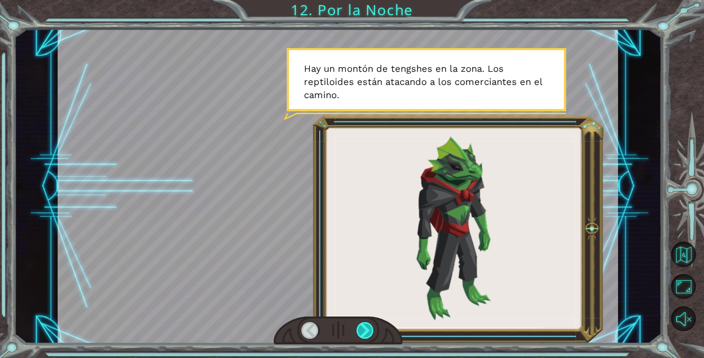
click at [367, 324] on div at bounding box center [366, 330] width 18 height 17
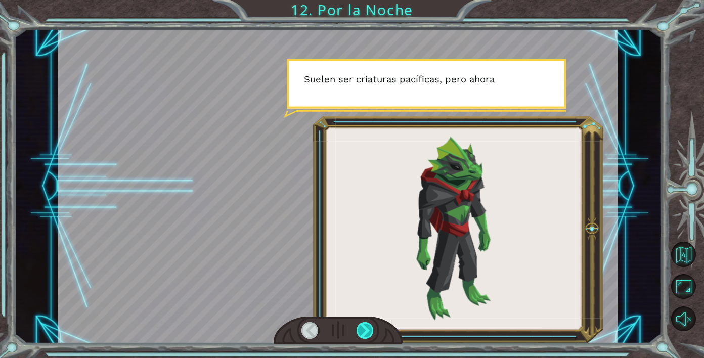
click at [367, 324] on div at bounding box center [366, 330] width 18 height 17
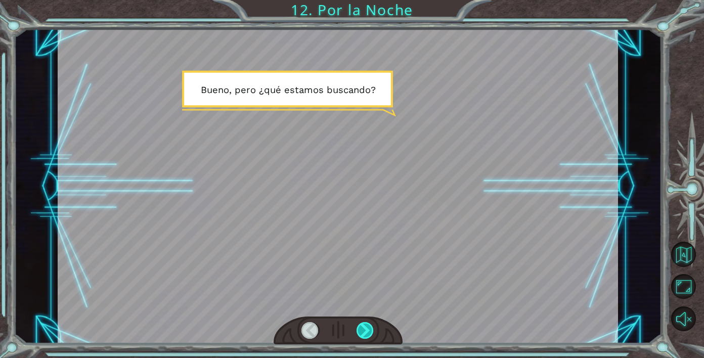
click at [367, 324] on div at bounding box center [366, 330] width 18 height 17
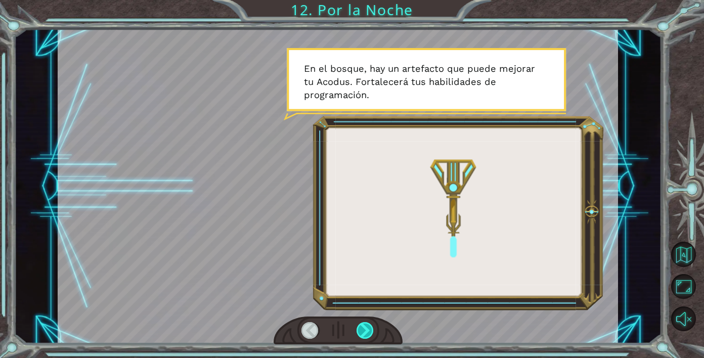
click at [368, 323] on div at bounding box center [366, 330] width 18 height 17
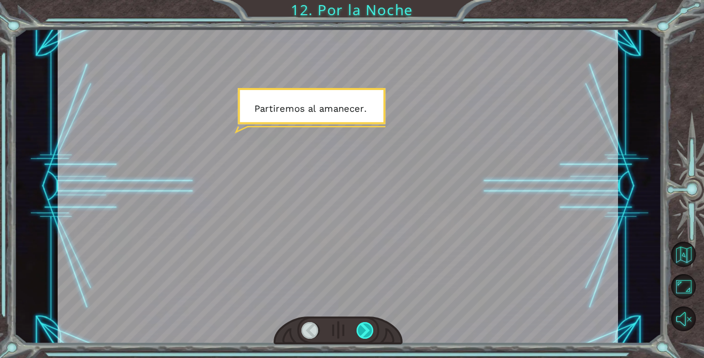
click at [368, 323] on div at bounding box center [366, 330] width 18 height 17
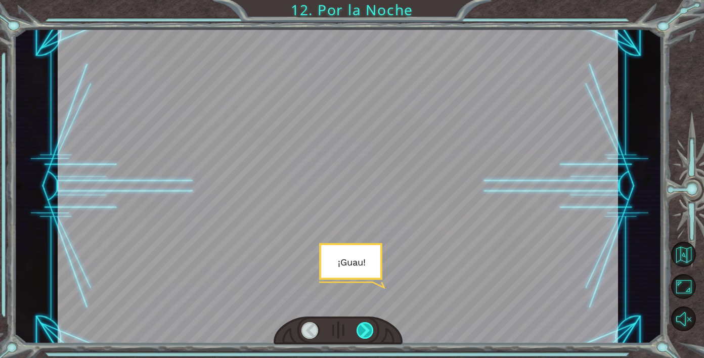
click at [368, 323] on div at bounding box center [366, 330] width 18 height 17
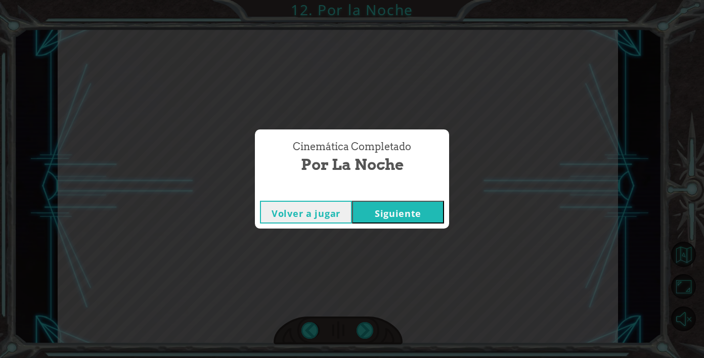
click at [403, 207] on button "Siguiente" at bounding box center [398, 212] width 92 height 23
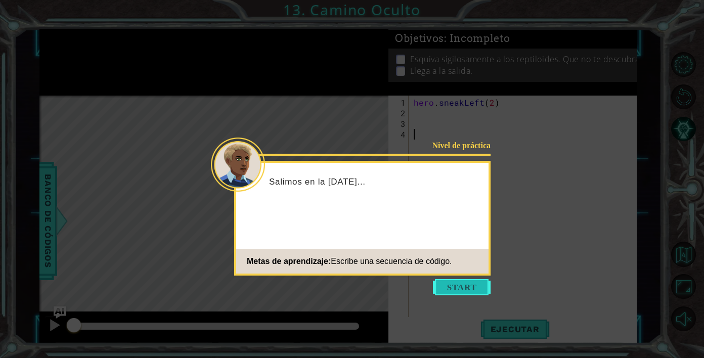
click at [454, 290] on button "Start" at bounding box center [462, 287] width 58 height 16
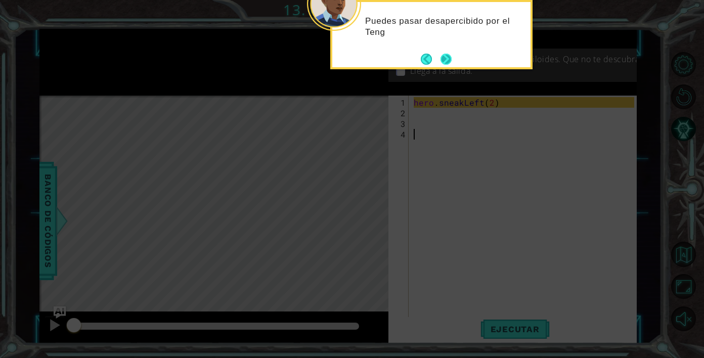
click at [443, 55] on button "Next" at bounding box center [446, 59] width 11 height 11
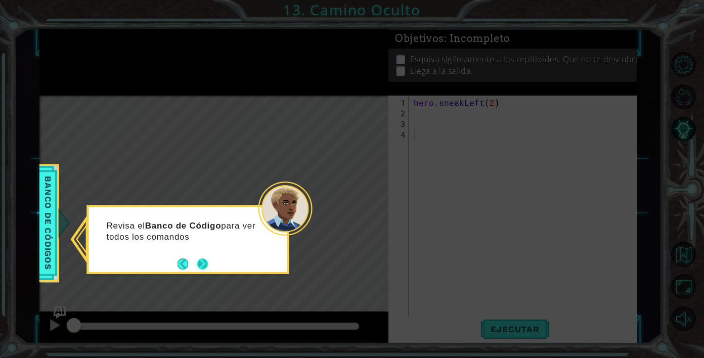
click at [204, 265] on button "Next" at bounding box center [202, 263] width 15 height 15
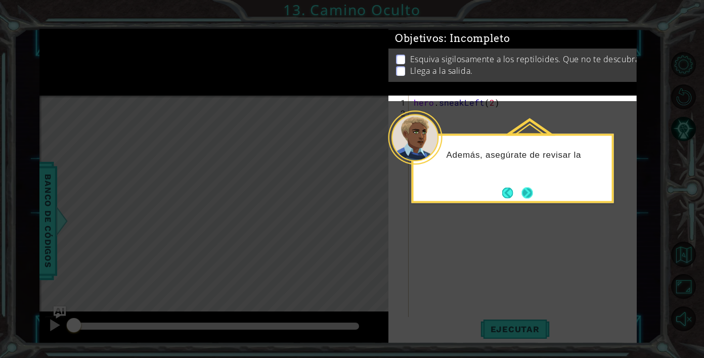
click at [530, 190] on button "Next" at bounding box center [527, 192] width 11 height 11
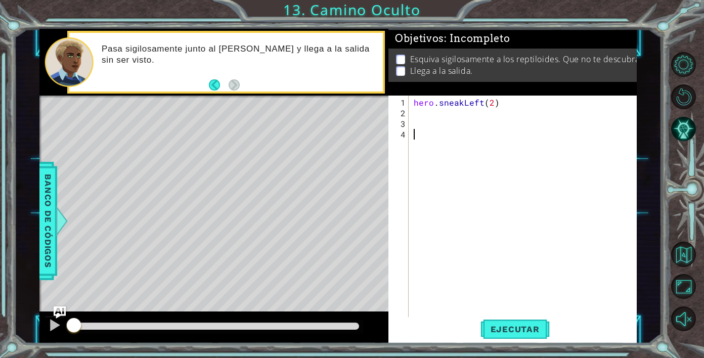
click at [422, 117] on div "hero . sneakLeft ( 2 )" at bounding box center [526, 219] width 228 height 244
click at [510, 331] on span "Ejecutar" at bounding box center [515, 329] width 69 height 10
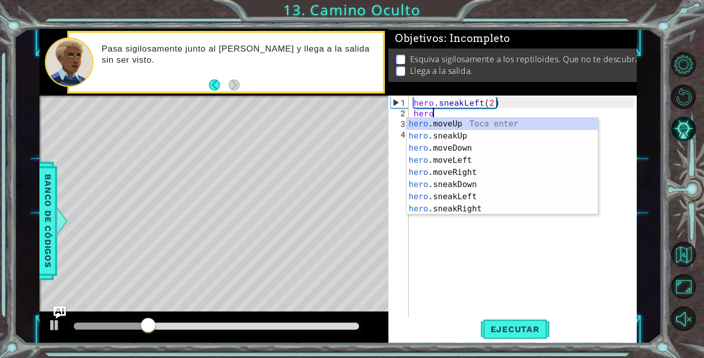
scroll to position [0, 1]
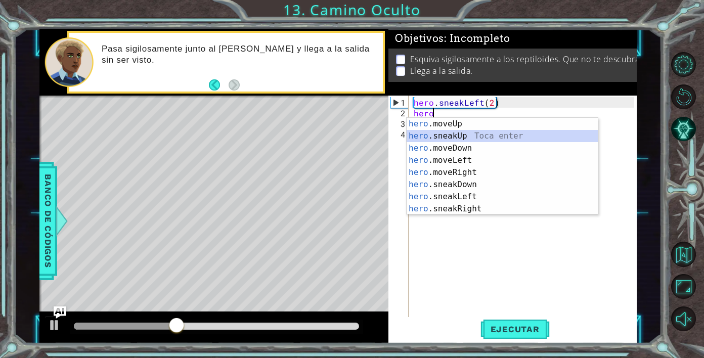
click at [440, 134] on div "hero .moveUp Toca enter hero .sneakUp Toca enter hero .moveDown Toca enter hero…" at bounding box center [502, 178] width 191 height 121
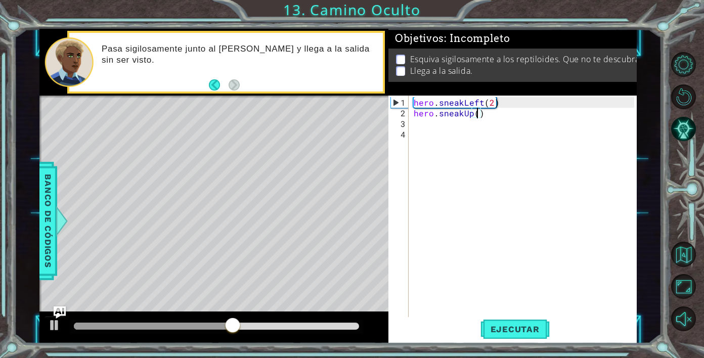
scroll to position [0, 4]
type textarea "hero.sneakUp(2)"
click at [512, 324] on span "Ejecutar" at bounding box center [515, 329] width 69 height 10
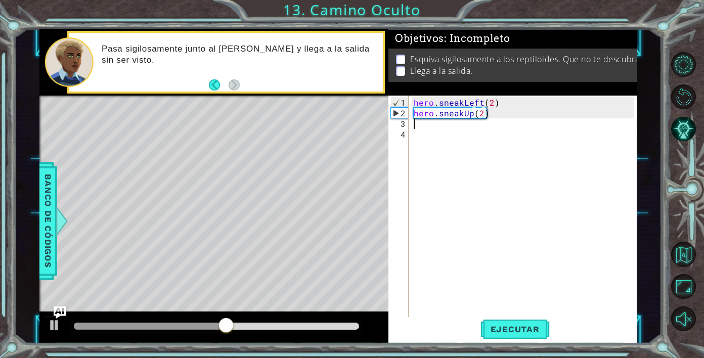
click at [428, 124] on div "hero . sneakLeft ( 2 ) hero . sneakUp ( 2 )" at bounding box center [526, 219] width 228 height 244
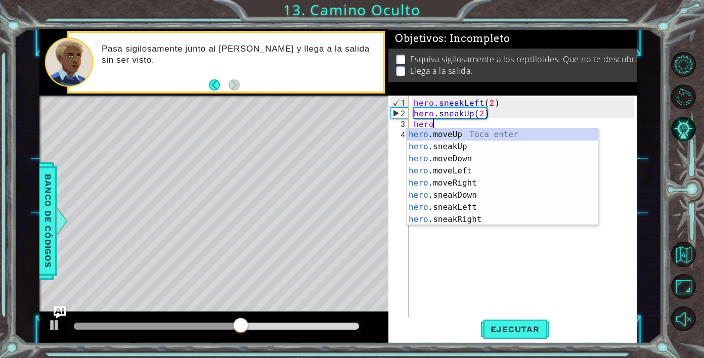
scroll to position [0, 1]
click at [450, 187] on div "hero .moveUp Toca enter hero .sneakUp Toca enter hero .moveDown Toca enter hero…" at bounding box center [502, 188] width 191 height 121
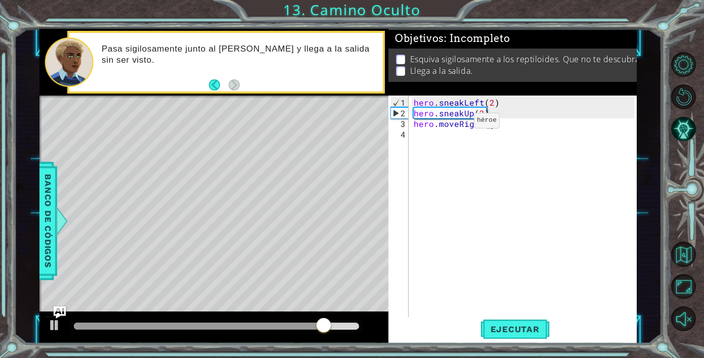
click at [457, 124] on div "hero . sneakLeft ( 2 ) hero . sneakUp ( 2 ) hero . moveRight ( 1 )" at bounding box center [526, 219] width 228 height 244
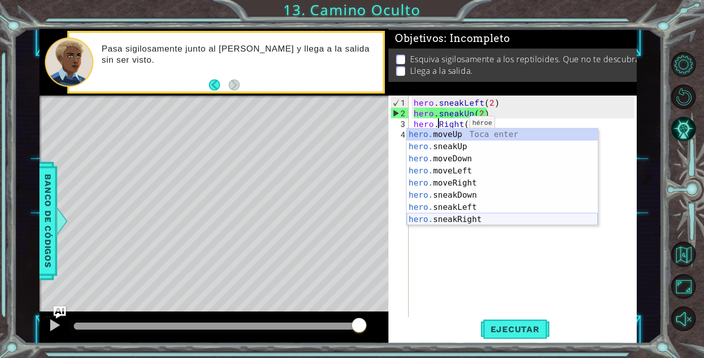
click at [454, 224] on div "hero. moveUp Toca enter hero. sneakUp Toca enter hero. moveDown Toca enter hero…" at bounding box center [502, 188] width 191 height 121
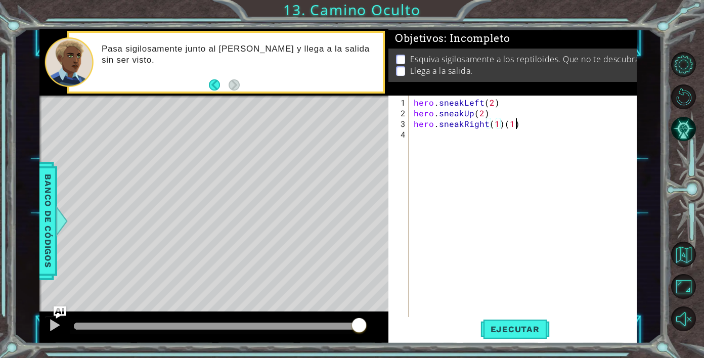
click at [514, 123] on div "hero . sneakLeft ( 2 ) hero . sneakUp ( 2 ) hero . sneakRight ( 1 ) ( 1 )" at bounding box center [526, 219] width 228 height 244
click at [496, 125] on div "hero . sneakLeft ( 2 ) hero . sneakUp ( 2 ) hero . sneakRight ( 1 )" at bounding box center [526, 219] width 228 height 244
type textarea "hero.sneakRight(2)"
click at [516, 327] on span "Ejecutar" at bounding box center [515, 329] width 69 height 10
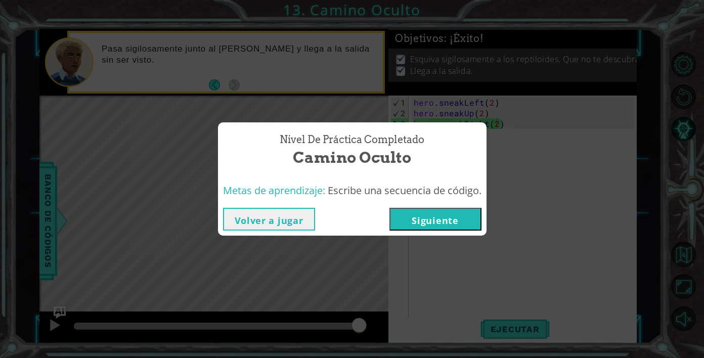
click at [458, 216] on button "Siguiente" at bounding box center [436, 219] width 92 height 23
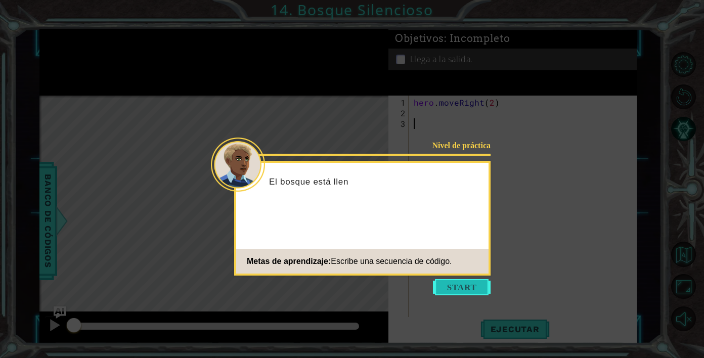
click at [464, 290] on button "Start" at bounding box center [462, 287] width 58 height 16
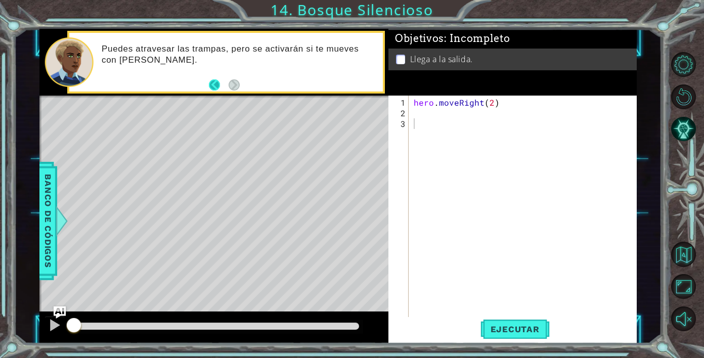
click at [212, 89] on button "Back" at bounding box center [219, 84] width 20 height 11
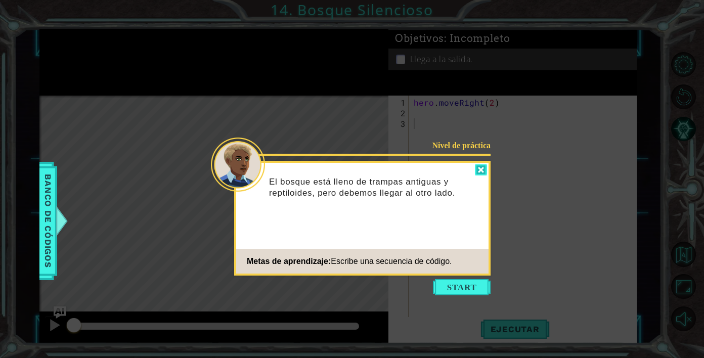
click at [478, 169] on div at bounding box center [481, 170] width 12 height 12
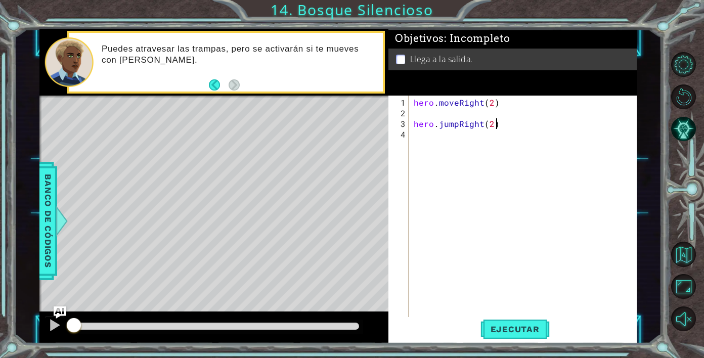
scroll to position [0, 5]
click at [525, 332] on span "Ejecutar" at bounding box center [515, 329] width 69 height 10
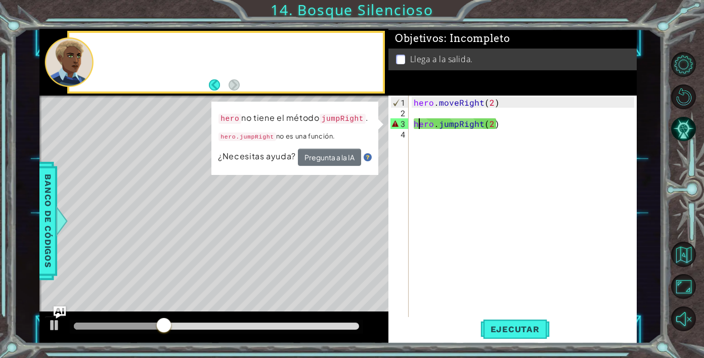
drag, startPoint x: 503, startPoint y: 125, endPoint x: 469, endPoint y: 129, distance: 33.6
click at [468, 129] on div "hero . moveRight ( 2 ) hero . jumpRight ( 2 )" at bounding box center [526, 219] width 228 height 244
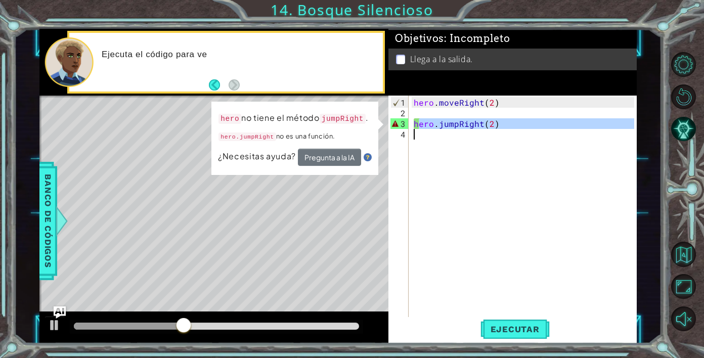
click at [501, 126] on div "hero . moveRight ( 2 ) hero . jumpRight ( 2 )" at bounding box center [526, 219] width 228 height 244
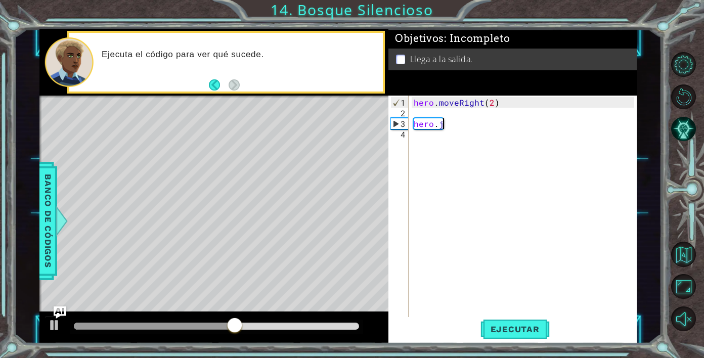
scroll to position [0, 1]
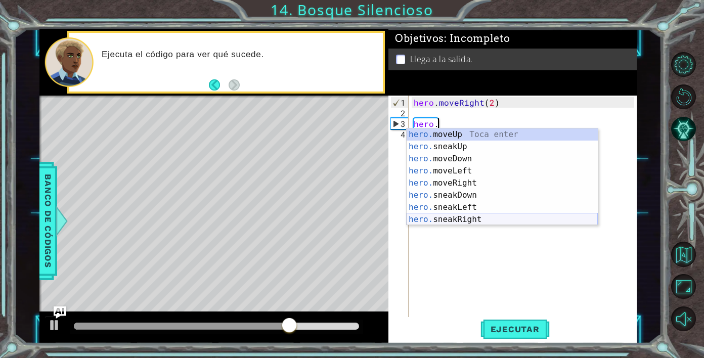
click at [468, 217] on div "hero. moveUp Toca enter hero. sneakUp Toca enter hero. moveDown Toca enter hero…" at bounding box center [502, 188] width 191 height 121
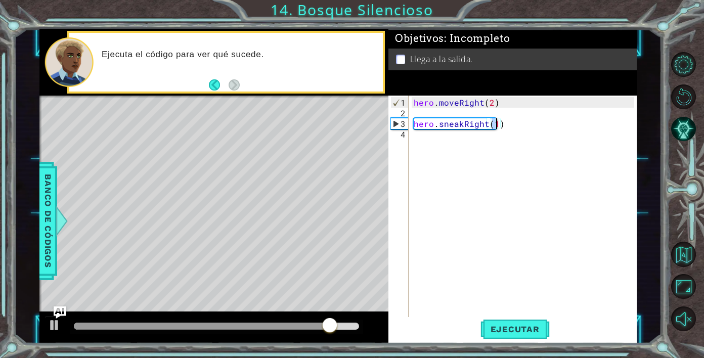
scroll to position [0, 5]
type textarea "hero.sneakRight(2)"
click at [494, 332] on span "Ejecutar" at bounding box center [515, 329] width 69 height 10
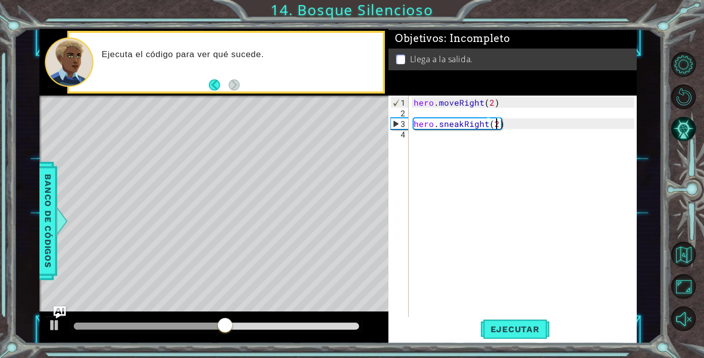
click at [434, 149] on div "hero . moveRight ( 2 ) hero . sneakRight ( 2 )" at bounding box center [526, 219] width 228 height 244
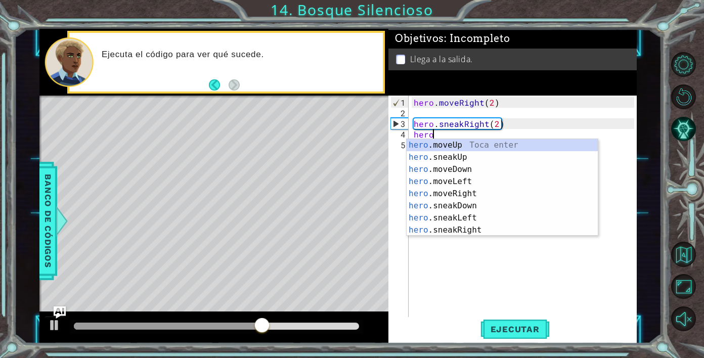
scroll to position [0, 1]
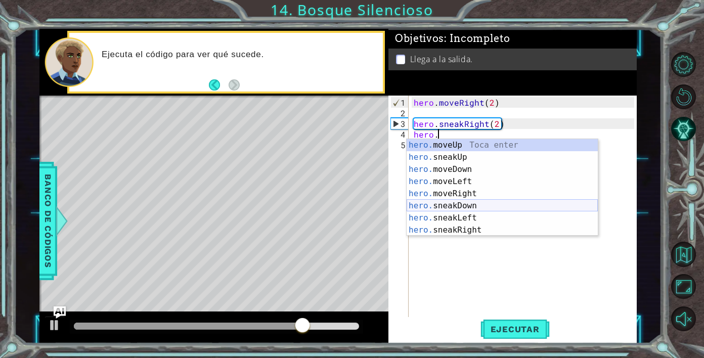
click at [463, 206] on div "hero. moveUp Toca enter hero. sneakUp Toca enter hero. moveDown Toca enter hero…" at bounding box center [502, 199] width 191 height 121
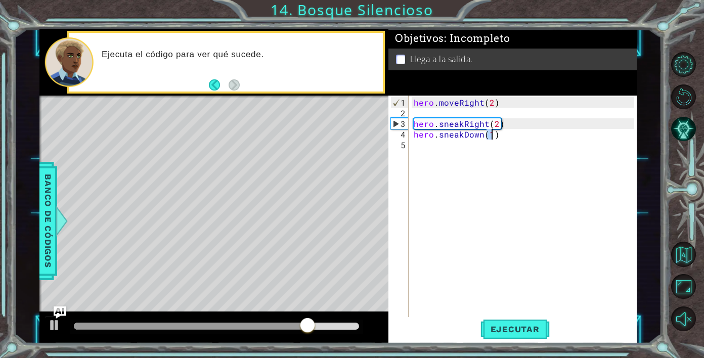
type textarea "hero.sneakDown(1)"
click at [468, 148] on div "hero . moveRight ( 2 ) hero . sneakRight ( 2 ) hero . sneakDown ( 1 )" at bounding box center [526, 219] width 228 height 244
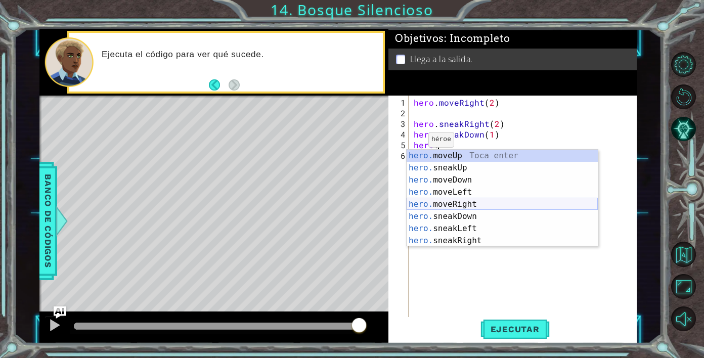
click at [469, 202] on div "hero. moveUp Toca enter hero. sneakUp Toca enter hero. moveDown Toca enter hero…" at bounding box center [502, 210] width 191 height 121
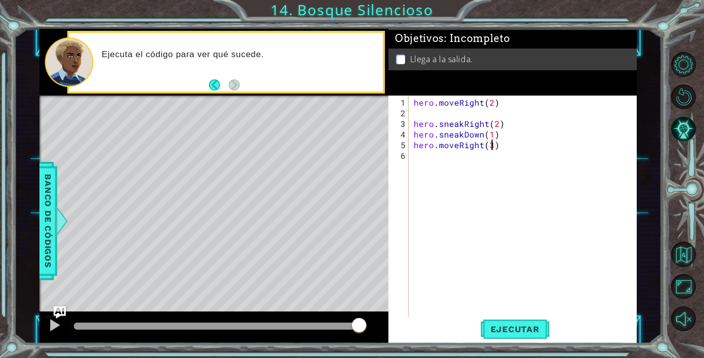
scroll to position [0, 5]
type textarea "hero.moveRight(2)"
click at [460, 175] on div "hero . moveRight ( 2 ) hero . sneakRight ( 2 ) hero . sneakDown ( 1 ) hero . mo…" at bounding box center [526, 219] width 228 height 244
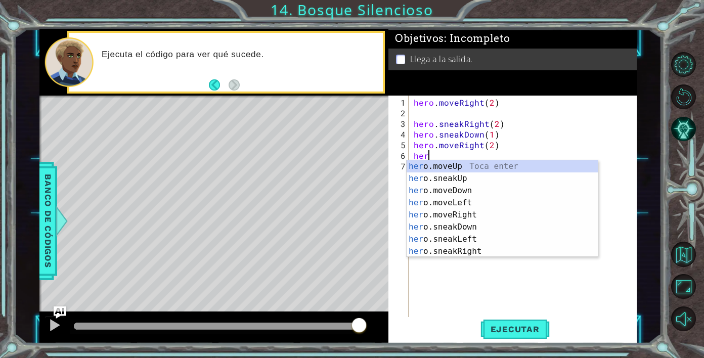
scroll to position [0, 1]
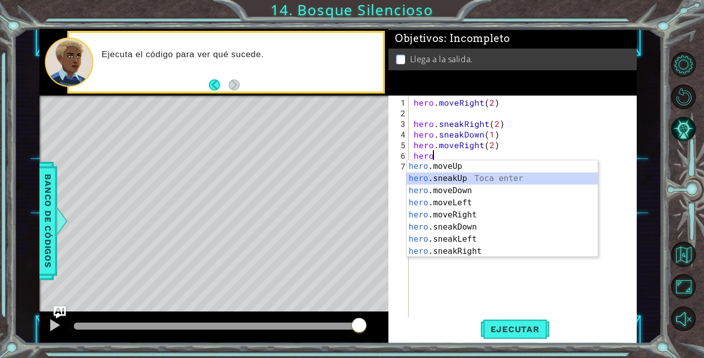
click at [459, 180] on div "hero .moveUp Toca enter hero .sneakUp Toca enter hero .moveDown Toca enter hero…" at bounding box center [502, 220] width 191 height 121
type textarea "hero.sneakUp(1)"
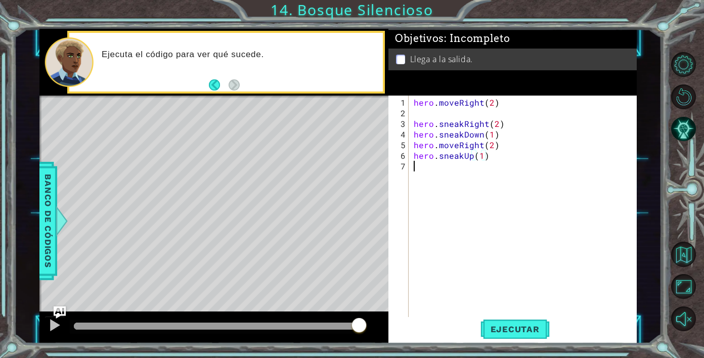
click at [423, 177] on div "hero . moveRight ( 2 ) hero . sneakRight ( 2 ) hero . sneakDown ( 1 ) hero . mo…" at bounding box center [526, 219] width 228 height 244
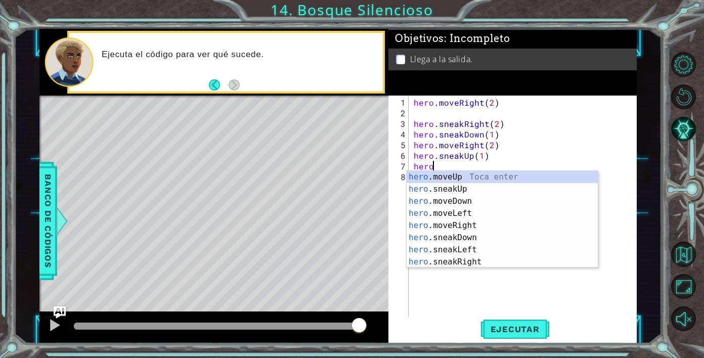
scroll to position [0, 1]
click at [473, 229] on div "hero. moveUp Toca enter hero. sneakUp Toca enter hero. moveDown Toca enter hero…" at bounding box center [502, 231] width 191 height 121
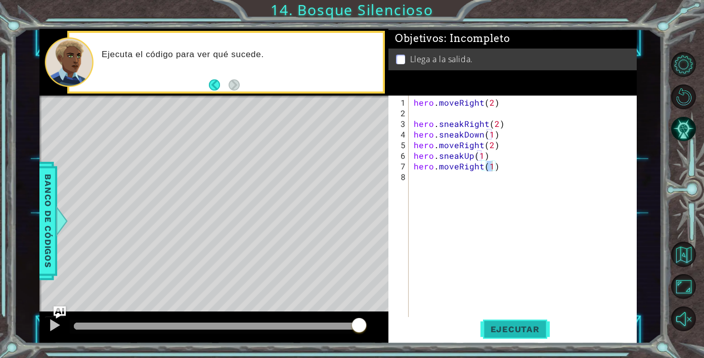
click at [528, 326] on span "Ejecutar" at bounding box center [515, 329] width 69 height 10
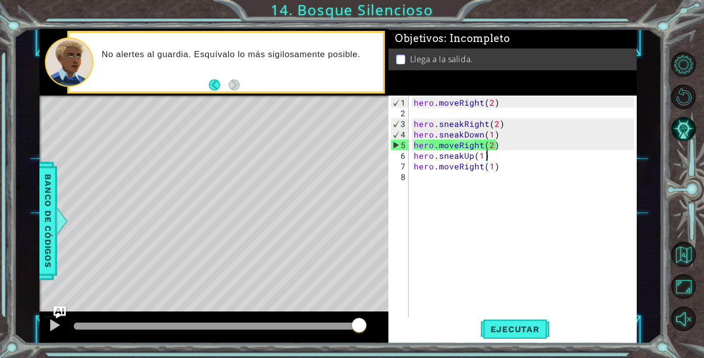
click at [503, 154] on div "hero . moveRight ( 2 ) hero . sneakRight ( 2 ) hero . sneakDown ( 1 ) hero . mo…" at bounding box center [526, 219] width 228 height 244
click at [494, 147] on div "hero . moveRight ( 2 ) hero . sneakRight ( 2 ) hero . sneakDown ( 1 ) hero . mo…" at bounding box center [526, 219] width 228 height 244
click at [491, 145] on div "hero . moveRight ( 2 ) hero . sneakRight ( 2 ) hero . sneakDown ( 1 ) hero . mo…" at bounding box center [526, 219] width 228 height 244
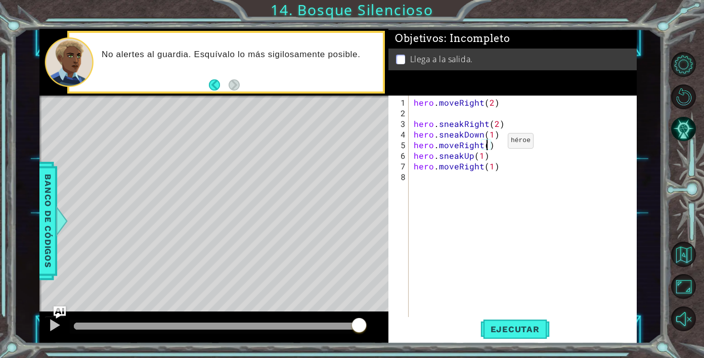
scroll to position [0, 5]
click at [524, 322] on button "Ejecutar" at bounding box center [515, 329] width 69 height 25
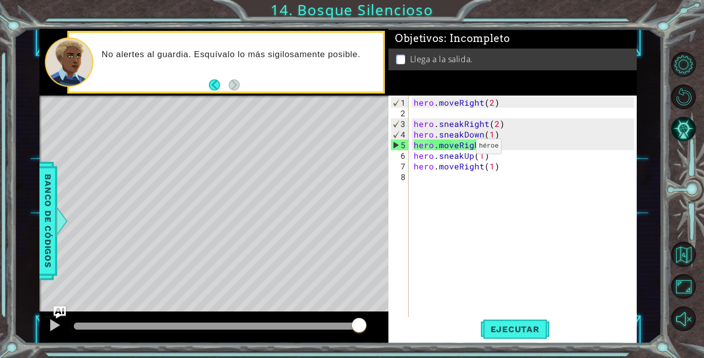
click at [459, 150] on div "hero . moveRight ( 2 ) hero . sneakRight ( 2 ) hero . sneakDown ( 1 ) hero . mo…" at bounding box center [526, 219] width 228 height 244
click at [458, 142] on div "hero . moveRight ( 2 ) hero . sneakRight ( 2 ) hero . sneakDown ( 1 ) hero . mo…" at bounding box center [526, 219] width 228 height 244
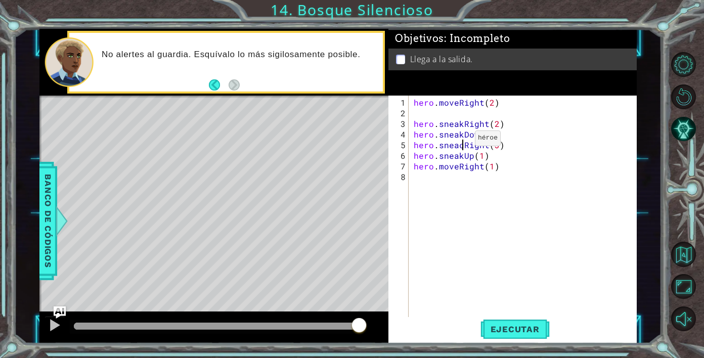
scroll to position [0, 3]
click at [507, 327] on span "Ejecutar" at bounding box center [515, 329] width 69 height 10
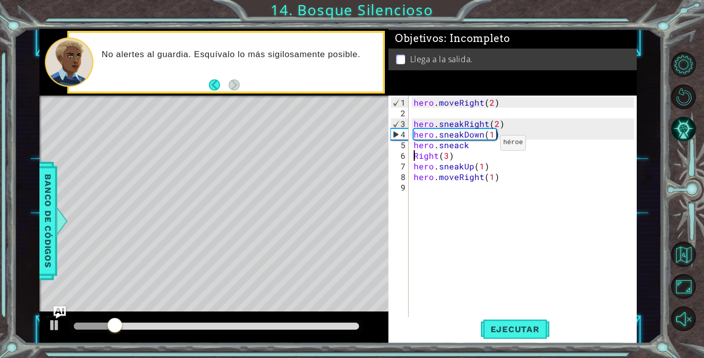
scroll to position [0, 2]
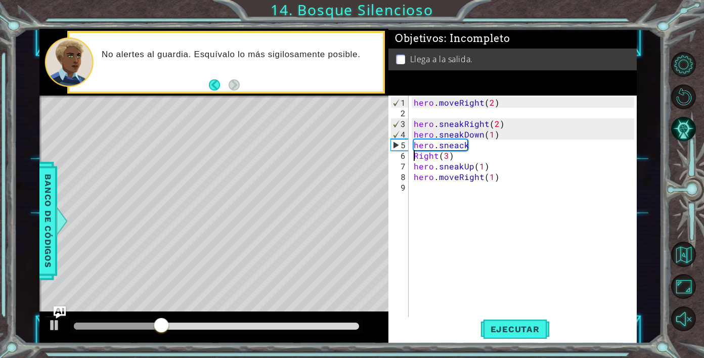
click at [455, 147] on div "hero . moveRight ( 2 ) hero . sneakRight ( 2 ) hero . sneakDown ( 1 ) hero . sn…" at bounding box center [526, 219] width 228 height 244
click at [435, 145] on div "hero . moveRight ( 2 ) hero . sneakRight ( 2 ) hero . sneakDown ( 1 ) hero . sn…" at bounding box center [526, 219] width 228 height 244
click at [473, 149] on div "hero . moveRight ( 2 ) hero . sneakRight ( 2 ) hero . sneakDown ( 1 ) hero . sn…" at bounding box center [526, 219] width 228 height 244
click at [466, 146] on div "hero . moveRight ( 2 ) hero . sneakRight ( 2 ) hero . sneakDown ( 1 ) hero . sn…" at bounding box center [526, 219] width 228 height 244
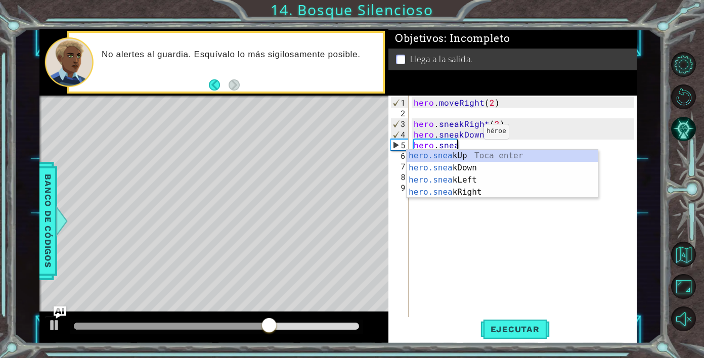
scroll to position [0, 3]
click at [457, 189] on div "hero.sneak Up Toca enter hero.sneak Down Toca enter hero.sneak Left Toca enter …" at bounding box center [502, 186] width 191 height 73
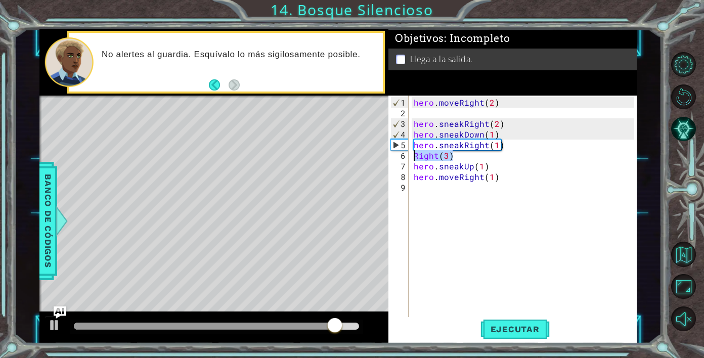
drag, startPoint x: 460, startPoint y: 156, endPoint x: 409, endPoint y: 153, distance: 51.2
click at [409, 153] on div "hero.sneakRight(1) 1 2 3 4 5 6 7 8 9 hero . moveRight ( 2 ) hero . sneakRight (…" at bounding box center [512, 207] width 246 height 223
type textarea "Right(3)"
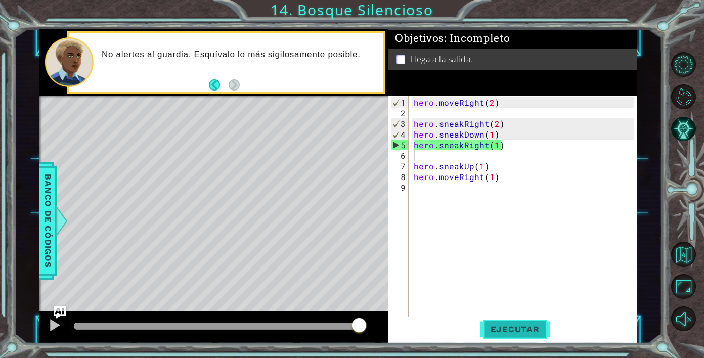
click at [507, 329] on span "Ejecutar" at bounding box center [515, 329] width 69 height 10
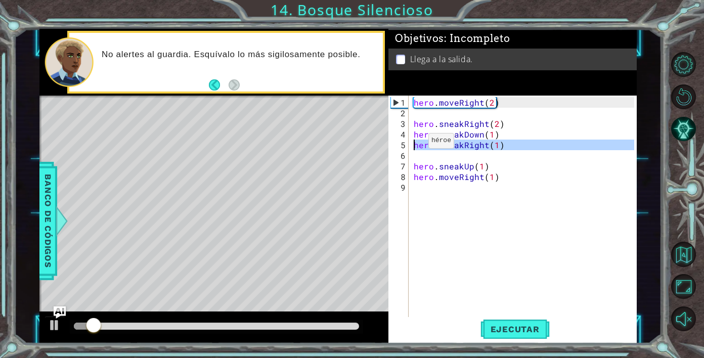
click at [402, 148] on div "5" at bounding box center [400, 145] width 18 height 11
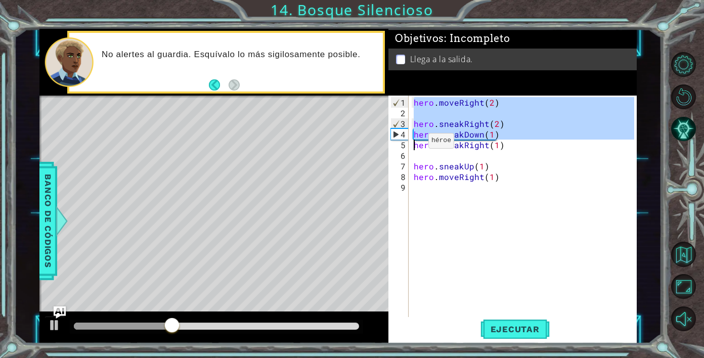
drag, startPoint x: 394, startPoint y: 100, endPoint x: 400, endPoint y: 145, distance: 45.4
type textarea "hero.sneakRight(1)"
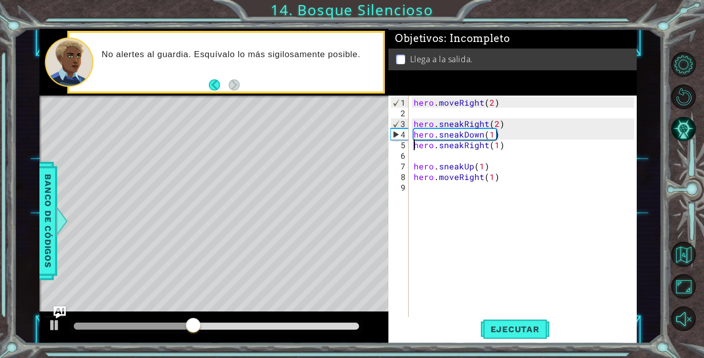
click at [522, 210] on div "hero . moveRight ( 2 ) hero . sneakRight ( 2 ) hero . sneakDown ( 1 ) hero . sn…" at bounding box center [526, 219] width 228 height 244
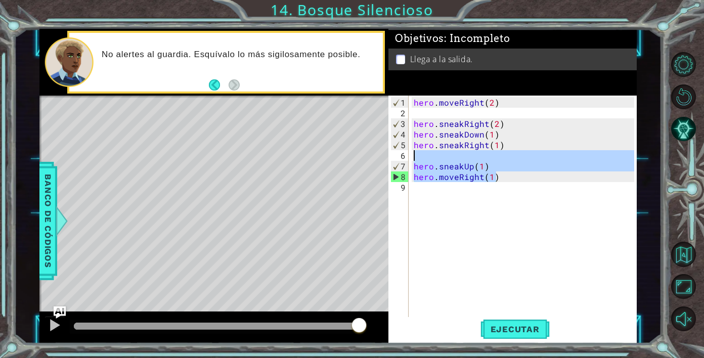
drag, startPoint x: 500, startPoint y: 177, endPoint x: 412, endPoint y: 158, distance: 90.5
click at [412, 158] on div "hero . moveRight ( 2 ) hero . sneakRight ( 2 ) hero . sneakDown ( 1 ) hero . sn…" at bounding box center [526, 219] width 228 height 244
type textarea "hero.sneakUp(1)"
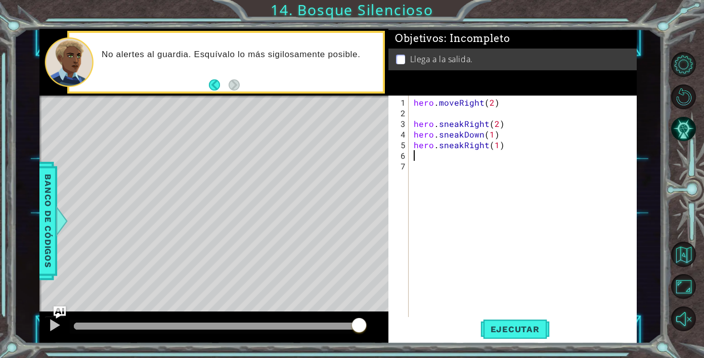
click at [493, 149] on div "hero . moveRight ( 2 ) hero . sneakRight ( 2 ) hero . sneakDown ( 1 ) hero . sn…" at bounding box center [526, 219] width 228 height 244
click at [495, 148] on div "hero . moveRight ( 2 ) hero . sneakRight ( 2 ) hero . sneakDown ( 1 ) hero . sn…" at bounding box center [526, 219] width 228 height 244
type textarea "hero.sneakRight(2)"
click at [431, 154] on div "hero . moveRight ( 2 ) hero . sneakRight ( 2 ) hero . sneakDown ( 1 ) hero . sn…" at bounding box center [526, 219] width 228 height 244
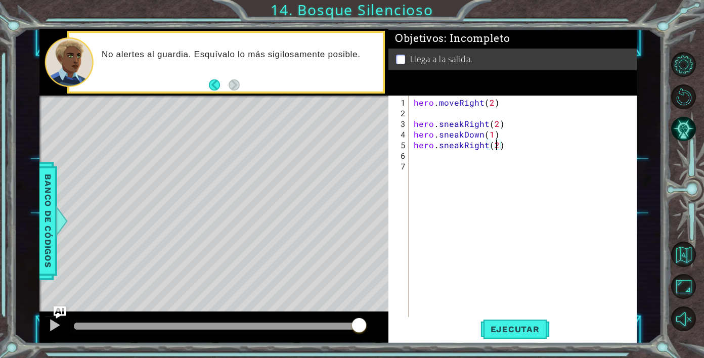
scroll to position [0, 0]
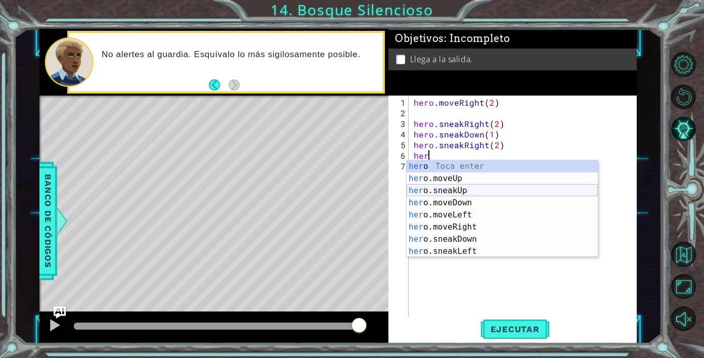
click at [472, 191] on div "her o Toca enter her o.moveUp Toca enter her o.sneakUp Toca enter her o.moveDow…" at bounding box center [502, 220] width 191 height 121
type textarea "hero.sneakUp(1)"
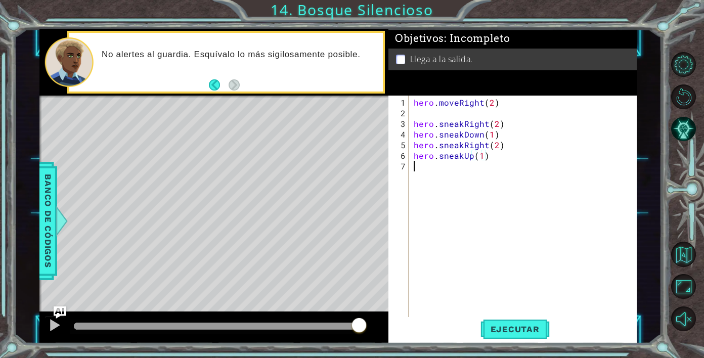
click at [454, 169] on div "hero . moveRight ( 2 ) hero . sneakRight ( 2 ) hero . sneakDown ( 1 ) hero . sn…" at bounding box center [526, 219] width 228 height 244
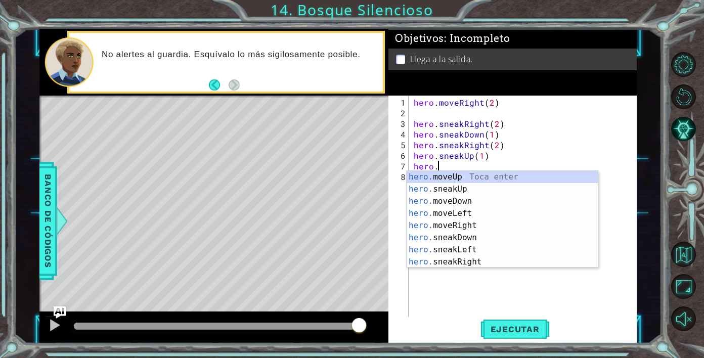
scroll to position [0, 1]
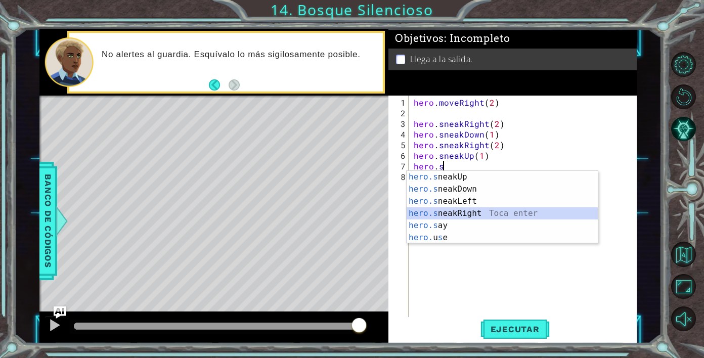
click at [471, 210] on div "hero.s neakUp Toca enter hero.s neakDown Toca enter hero.s neakLeft Toca enter …" at bounding box center [502, 219] width 191 height 97
type textarea "hero.sneakRight(1)"
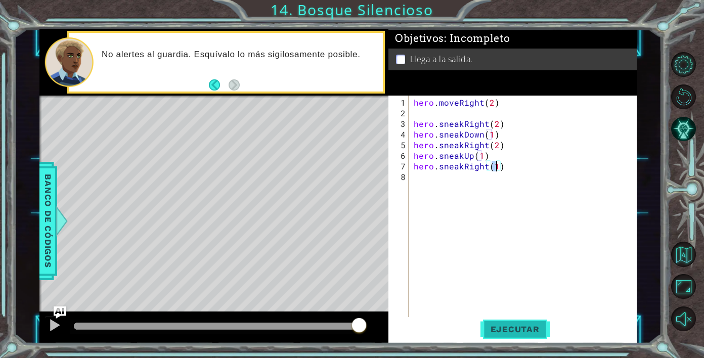
click at [505, 334] on span "Ejecutar" at bounding box center [515, 329] width 69 height 10
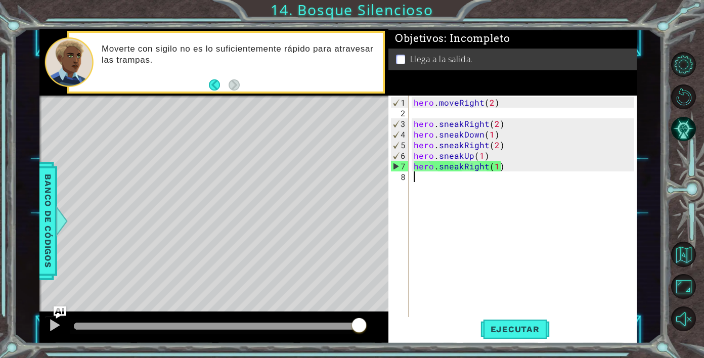
click at [460, 173] on div "hero . moveRight ( 2 ) hero . sneakRight ( 2 ) hero . sneakDown ( 1 ) hero . sn…" at bounding box center [526, 219] width 228 height 244
click at [461, 171] on div "hero . moveRight ( 2 ) hero . sneakRight ( 2 ) hero . sneakDown ( 1 ) hero . sn…" at bounding box center [526, 219] width 228 height 244
click at [462, 169] on div "hero . moveRight ( 2 ) hero . sneakRight ( 2 ) hero . sneakDown ( 1 ) hero . sn…" at bounding box center [526, 219] width 228 height 244
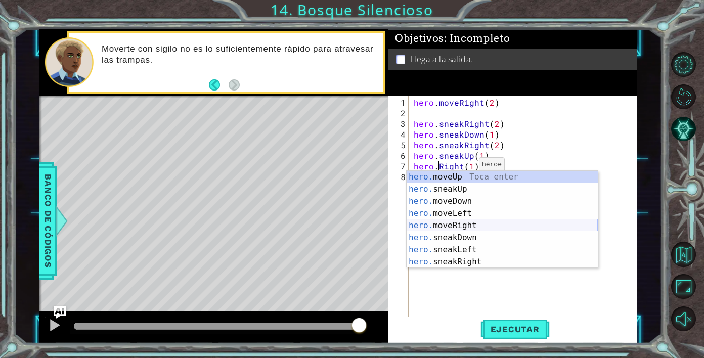
click at [452, 224] on div "hero. moveUp Toca enter hero. sneakUp Toca enter hero. moveDown Toca enter hero…" at bounding box center [502, 231] width 191 height 121
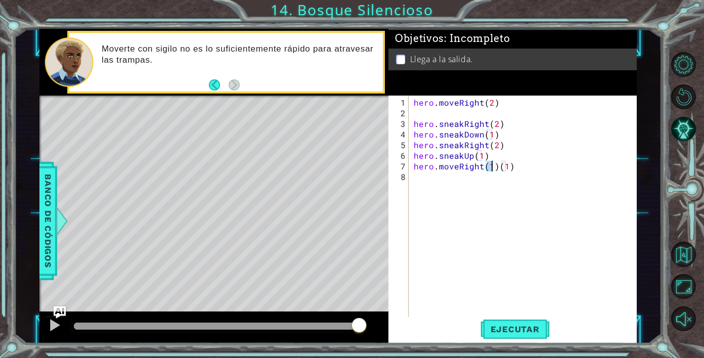
click at [512, 165] on div "hero . moveRight ( 2 ) hero . sneakRight ( 2 ) hero . sneakDown ( 1 ) hero . sn…" at bounding box center [526, 219] width 228 height 244
type textarea "hero.moveRight(1)"
click at [518, 324] on span "Ejecutar" at bounding box center [515, 329] width 69 height 10
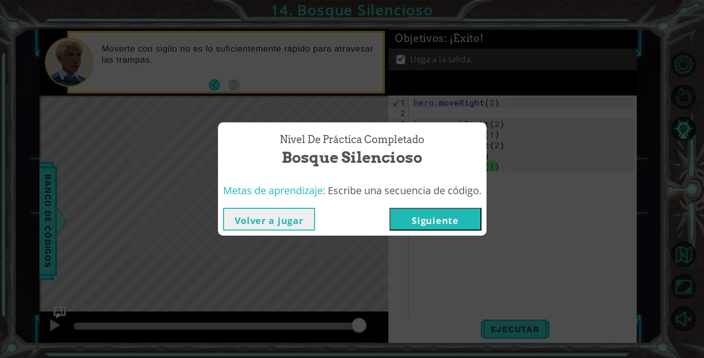
click at [417, 237] on div "Nivel de práctica Completado Bosque Silencioso Metas de aprendizaje: Escribe un…" at bounding box center [352, 179] width 704 height 358
click at [415, 224] on button "Siguiente" at bounding box center [436, 219] width 92 height 23
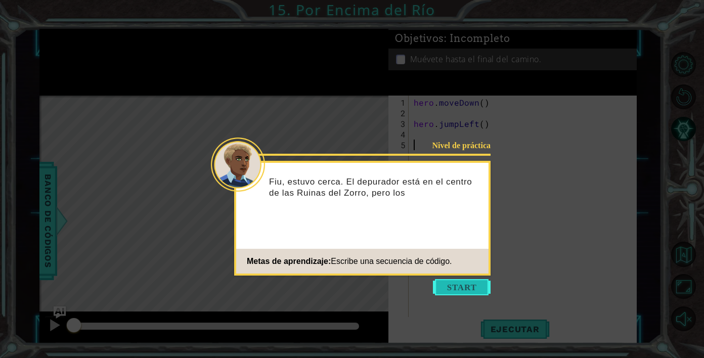
click at [469, 279] on button "Start" at bounding box center [462, 287] width 58 height 16
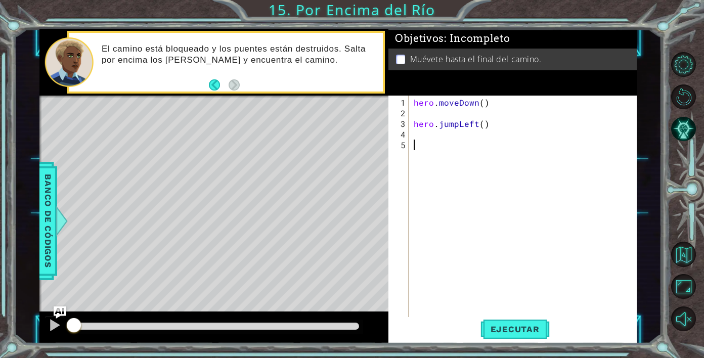
click at [416, 134] on div "hero . moveDown ( ) hero . jumpLeft ( )" at bounding box center [526, 219] width 228 height 244
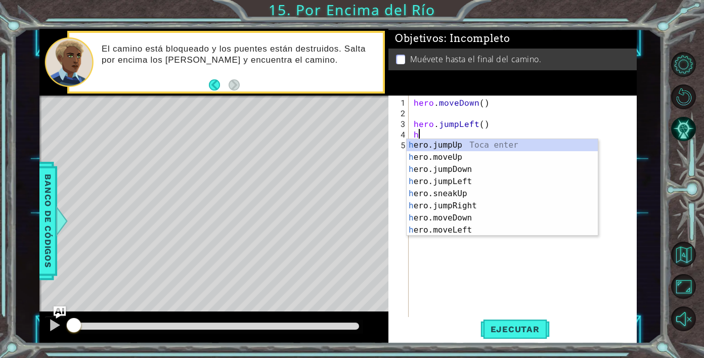
type textarea "her"
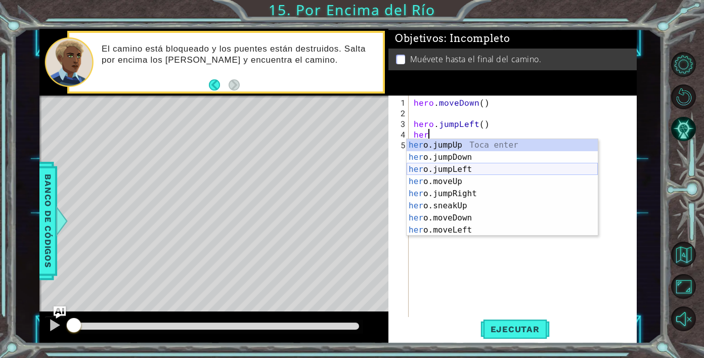
click at [456, 169] on div "her o.jumpUp Toca enter her o.jumpDown Toca enter her o.jumpLeft Toca enter her…" at bounding box center [502, 199] width 191 height 121
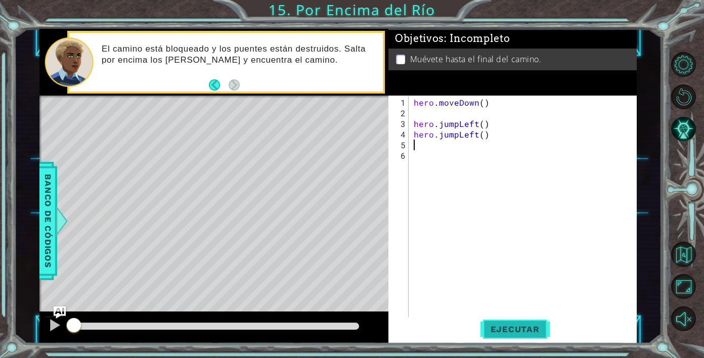
click at [492, 327] on span "Ejecutar" at bounding box center [515, 329] width 69 height 10
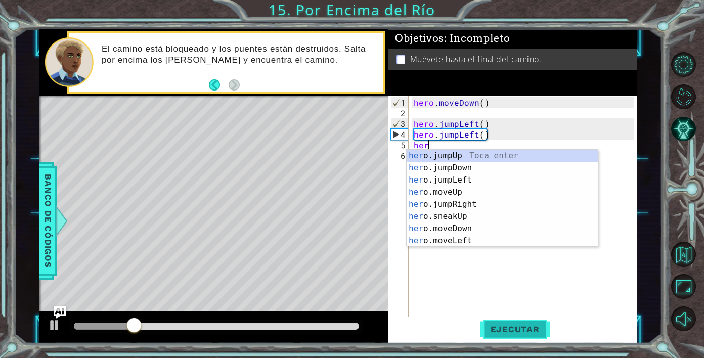
scroll to position [0, 1]
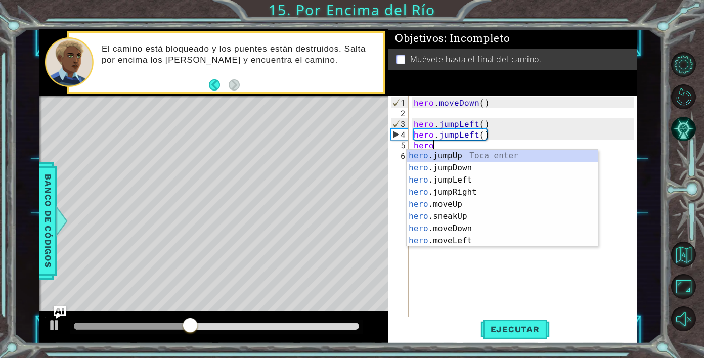
click at [502, 138] on div "hero . moveDown ( ) hero . jumpLeft ( ) hero . jumpLeft ( ) hero" at bounding box center [526, 219] width 228 height 244
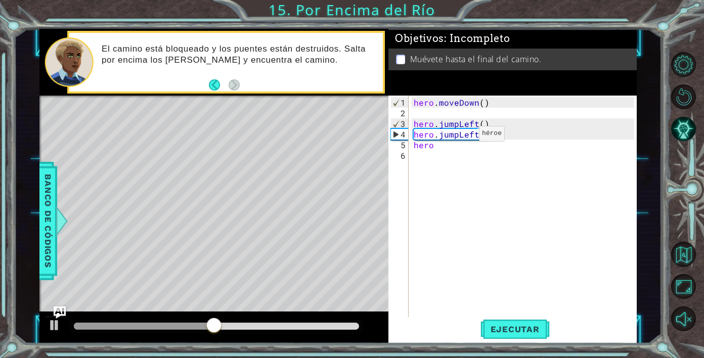
click at [462, 138] on div "hero . moveDown ( ) hero . jumpLeft ( ) hero . jumpLeft ( ) hero" at bounding box center [526, 219] width 228 height 244
click at [459, 136] on div "hero . moveDown ( ) hero . jumpLeft ( ) hero . jumpLeft ( ) hero" at bounding box center [526, 219] width 228 height 244
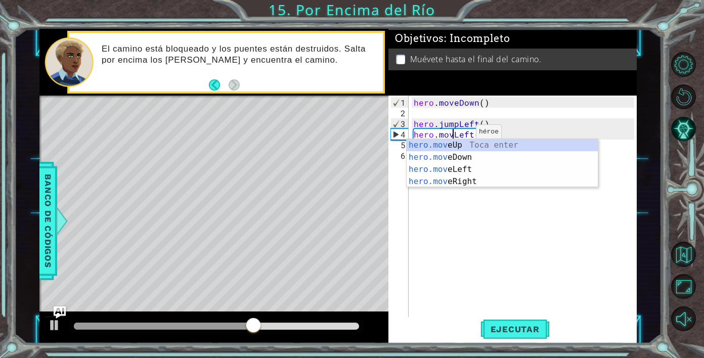
type textarea "hero.moveLeft()"
click at [556, 223] on div "hero . moveDown ( ) hero . jumpLeft ( ) hero . moveLeft ( ) hero" at bounding box center [526, 219] width 228 height 244
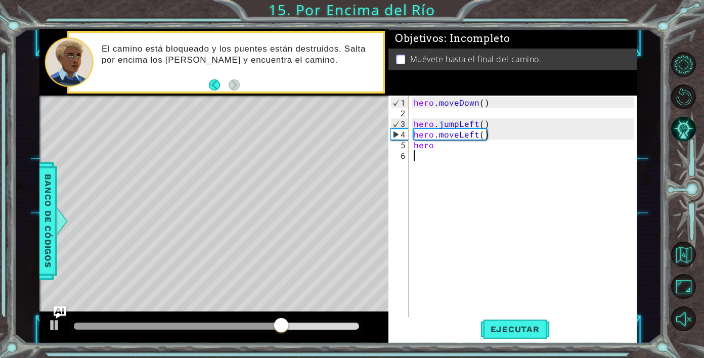
scroll to position [0, 0]
click at [446, 149] on div "hero . moveDown ( ) hero . jumpLeft ( ) hero . moveLeft ( ) hero" at bounding box center [526, 219] width 228 height 244
click at [429, 143] on div "hero . moveDown ( ) hero . jumpLeft ( ) hero . moveLeft ( ) hero" at bounding box center [526, 219] width 228 height 244
click at [438, 144] on div "hero . moveDown ( ) hero . jumpLeft ( ) hero . moveLeft ( ) hero" at bounding box center [526, 219] width 228 height 244
type textarea "hero."
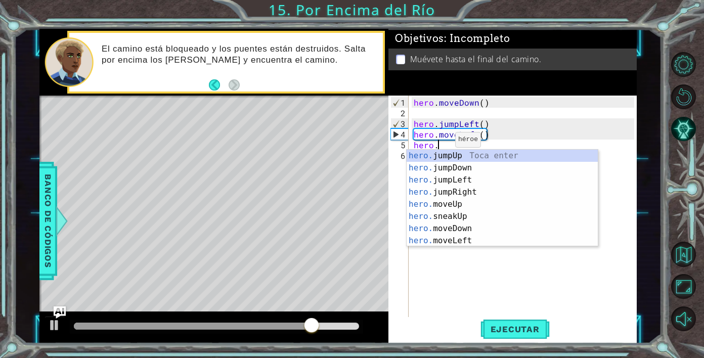
scroll to position [0, 1]
click at [468, 168] on div "hero. jumpUp Toca enter hero. jumpDown Toca enter hero. jumpLeft Toca enter her…" at bounding box center [502, 210] width 191 height 121
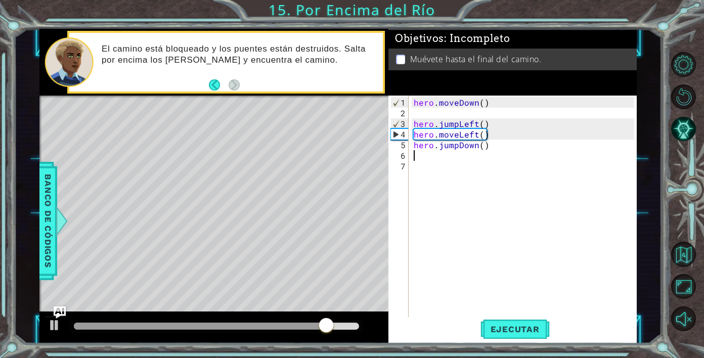
scroll to position [0, 0]
click at [444, 162] on div "hero . moveDown ( ) hero . jumpLeft ( ) hero . moveLeft ( ) hero . jumpDown ( )" at bounding box center [526, 219] width 228 height 244
click at [432, 158] on div "hero . moveDown ( ) hero . jumpLeft ( ) hero . moveLeft ( ) hero . jumpDown ( )" at bounding box center [526, 219] width 228 height 244
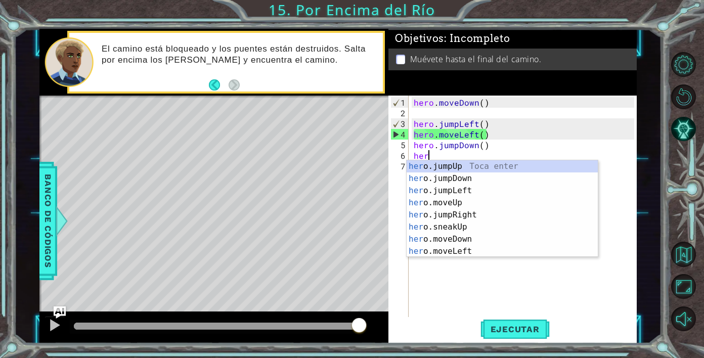
type textarea "hero"
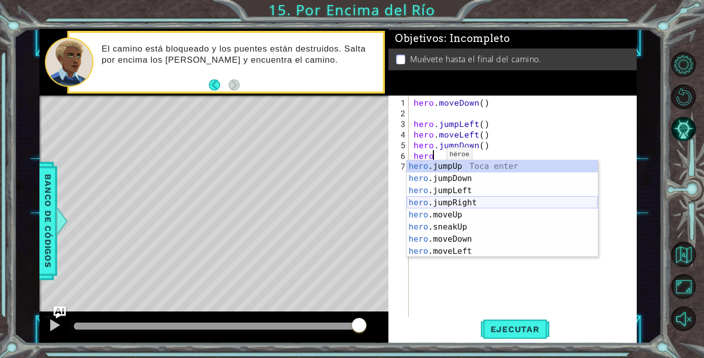
click at [476, 202] on div "hero .jumpUp Toca enter hero .jumpDown Toca enter hero .jumpLeft Toca enter her…" at bounding box center [502, 220] width 191 height 121
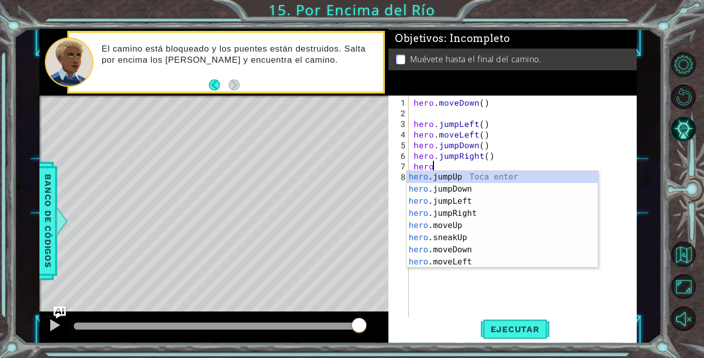
scroll to position [0, 1]
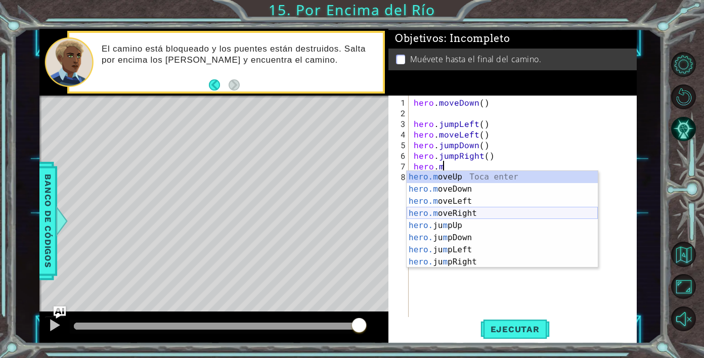
click at [471, 212] on div "hero.m oveUp Toca enter hero.m oveDown Toca enter hero.m oveLeft Toca enter her…" at bounding box center [502, 231] width 191 height 121
type textarea "hero.moveRight(1)"
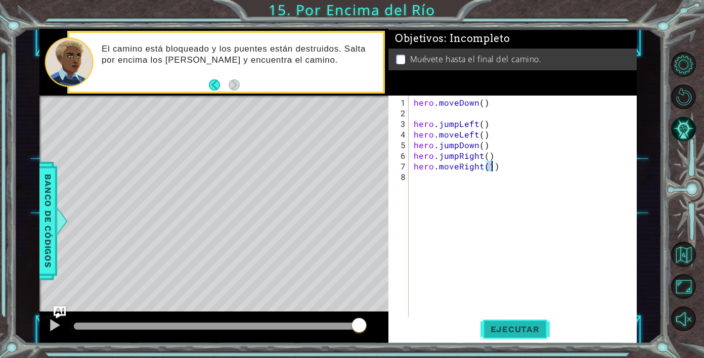
click at [494, 323] on button "Ejecutar" at bounding box center [515, 329] width 69 height 25
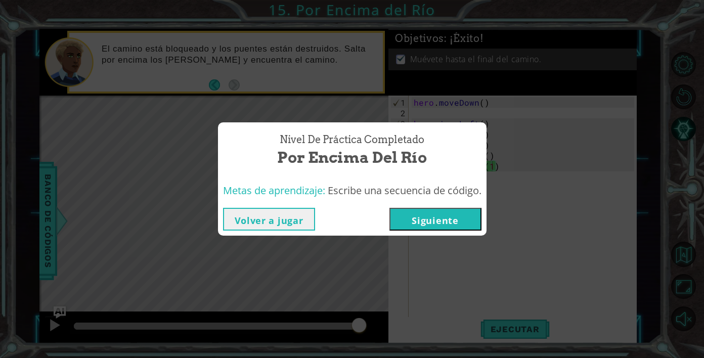
click at [282, 221] on button "Volver a jugar" at bounding box center [269, 219] width 92 height 23
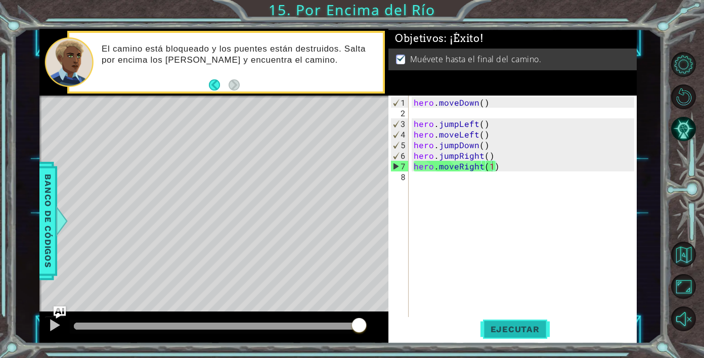
click at [504, 323] on button "Ejecutar" at bounding box center [515, 329] width 69 height 25
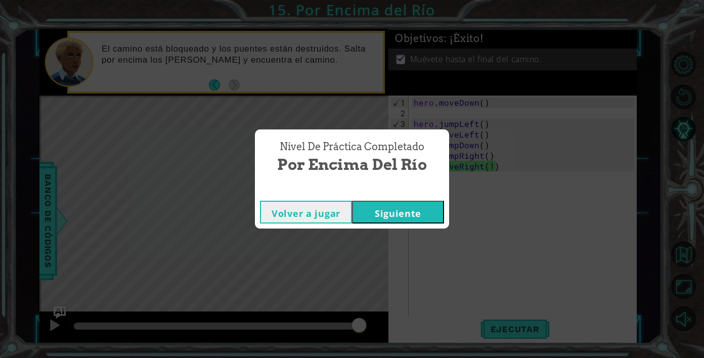
click at [420, 223] on button "Siguiente" at bounding box center [398, 212] width 92 height 23
